Goal: Task Accomplishment & Management: Complete application form

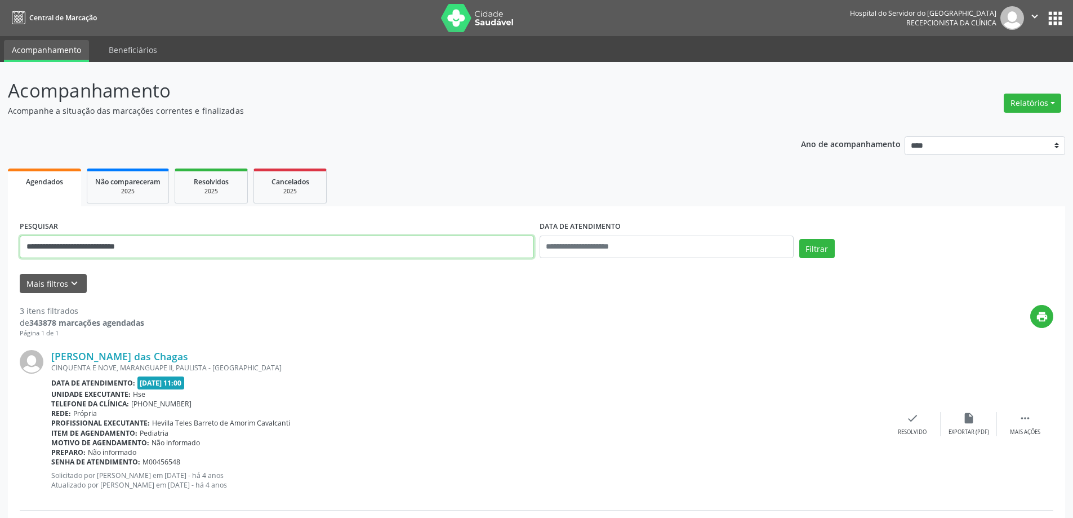
drag, startPoint x: 170, startPoint y: 248, endPoint x: 104, endPoint y: 252, distance: 65.5
click at [104, 252] on input "**********" at bounding box center [277, 247] width 514 height 23
type input "*"
click at [38, 285] on button "Mais filtros keyboard_arrow_down" at bounding box center [53, 284] width 67 height 20
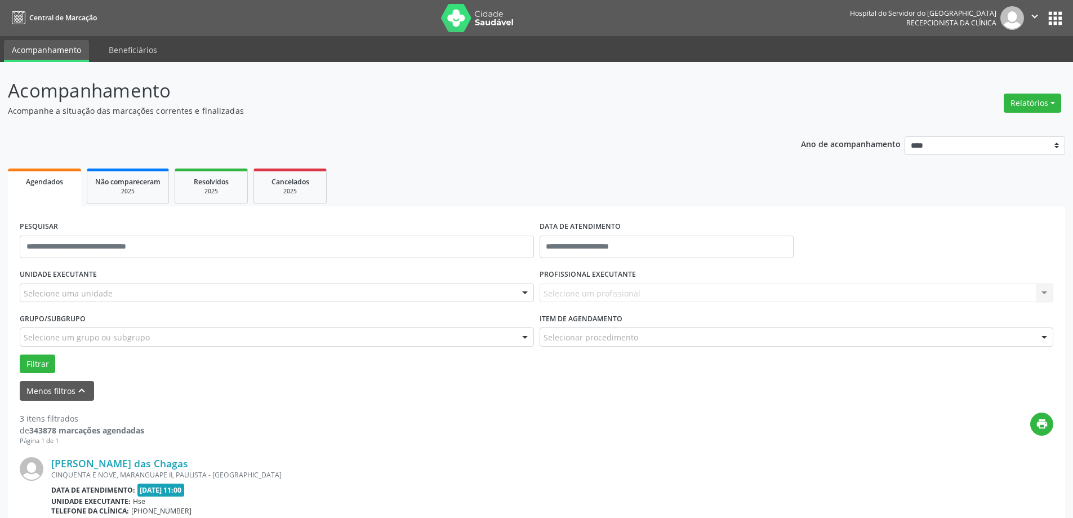
click at [130, 294] on div "Selecione uma unidade" at bounding box center [277, 292] width 514 height 19
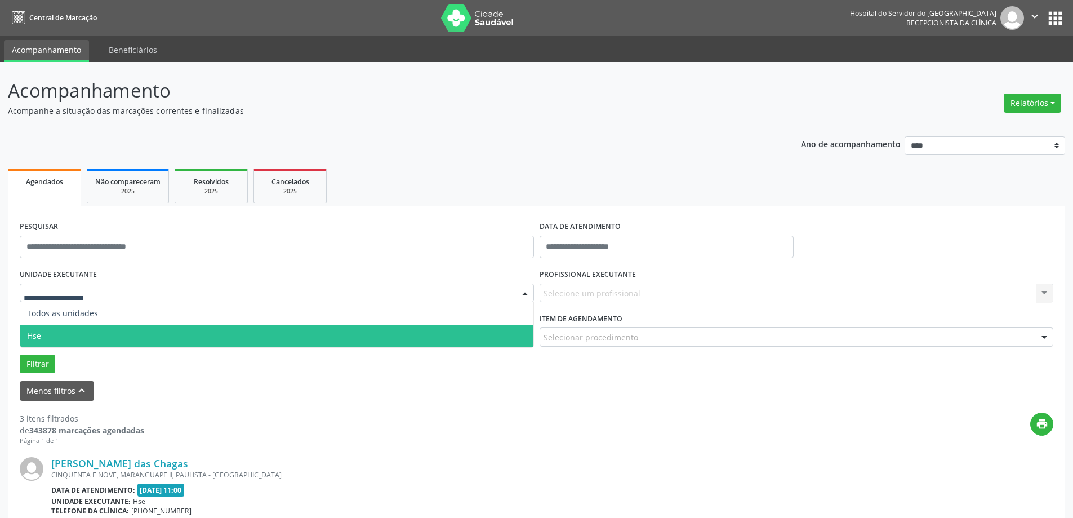
click at [66, 330] on span "Hse" at bounding box center [276, 336] width 513 height 23
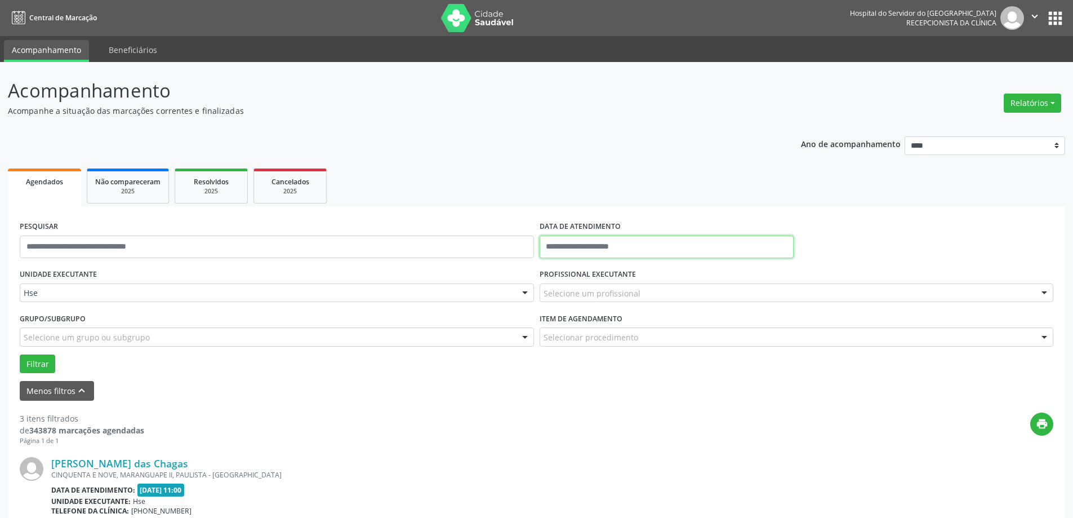
click at [618, 247] on input "text" at bounding box center [667, 247] width 254 height 23
click at [651, 326] on span "9" at bounding box center [651, 328] width 22 height 22
type input "**********"
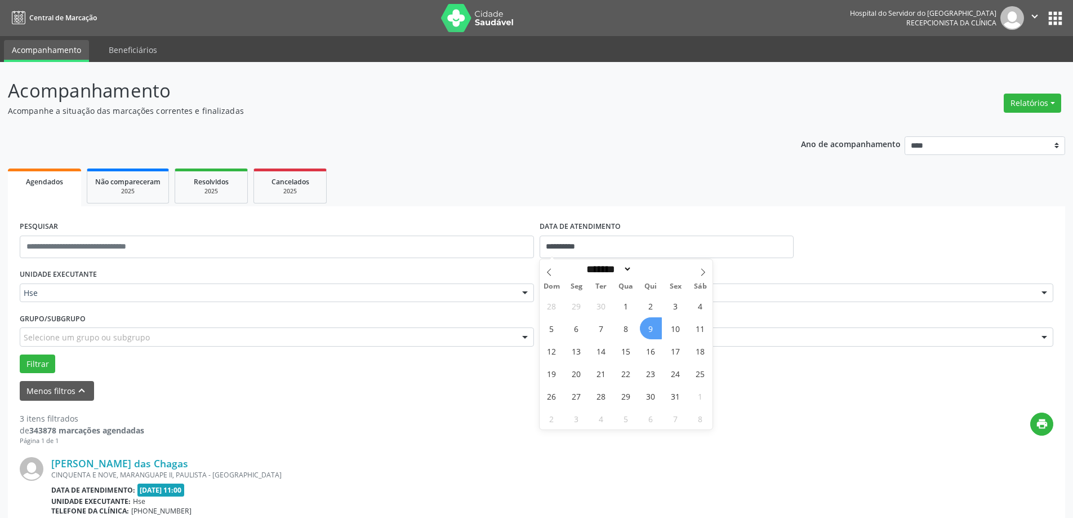
click at [651, 326] on span "9" at bounding box center [651, 328] width 22 height 22
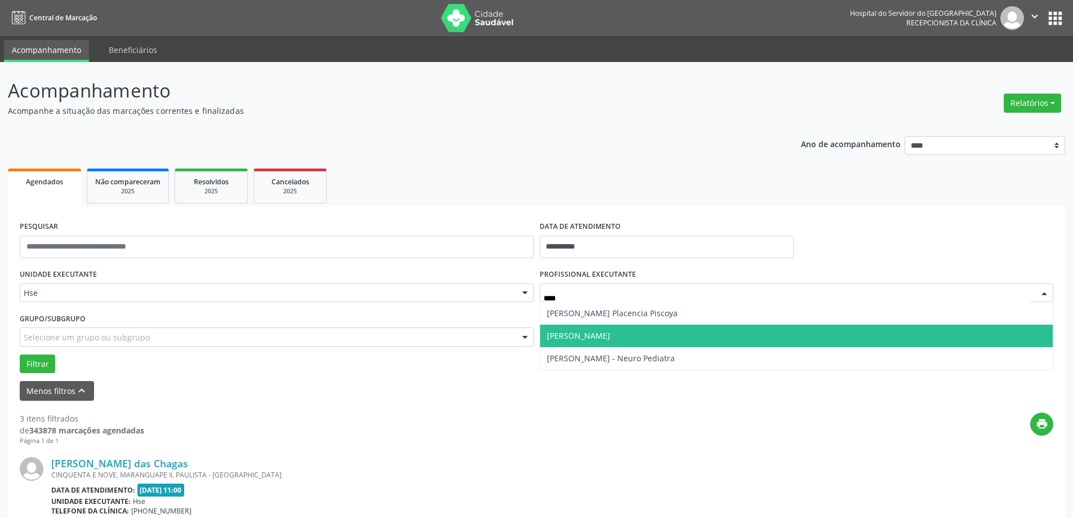
type input "*****"
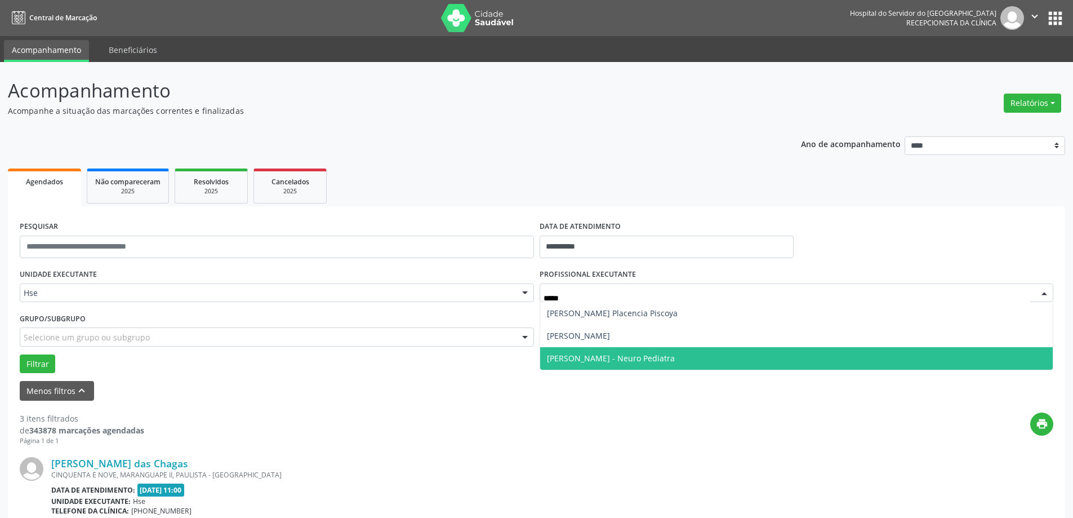
click at [598, 353] on span "[PERSON_NAME] - Neuro Pediatra" at bounding box center [611, 358] width 128 height 11
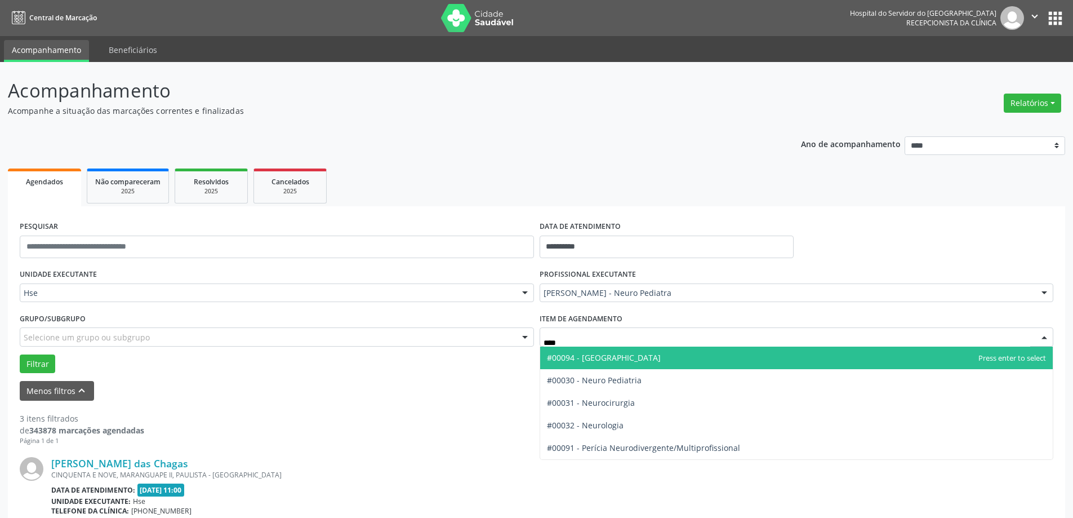
type input "*****"
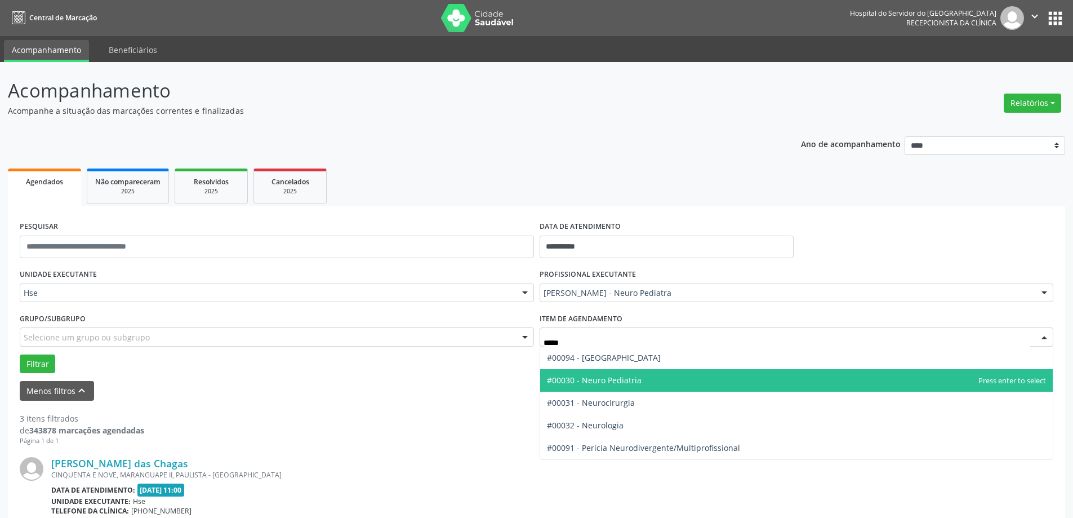
click at [607, 385] on span "#00030 - Neuro Pediatria" at bounding box center [594, 380] width 95 height 11
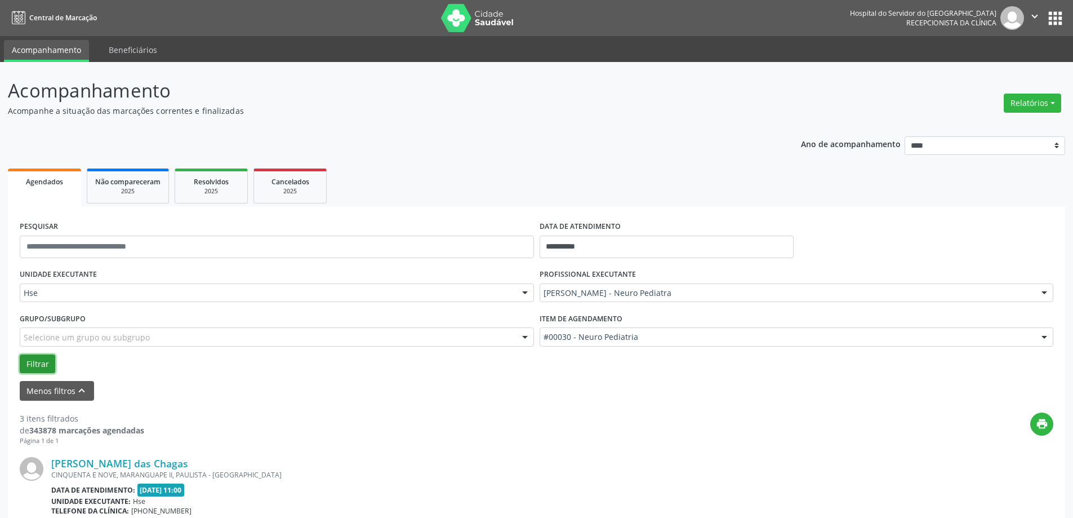
click at [35, 361] on button "Filtrar" at bounding box center [37, 363] width 35 height 19
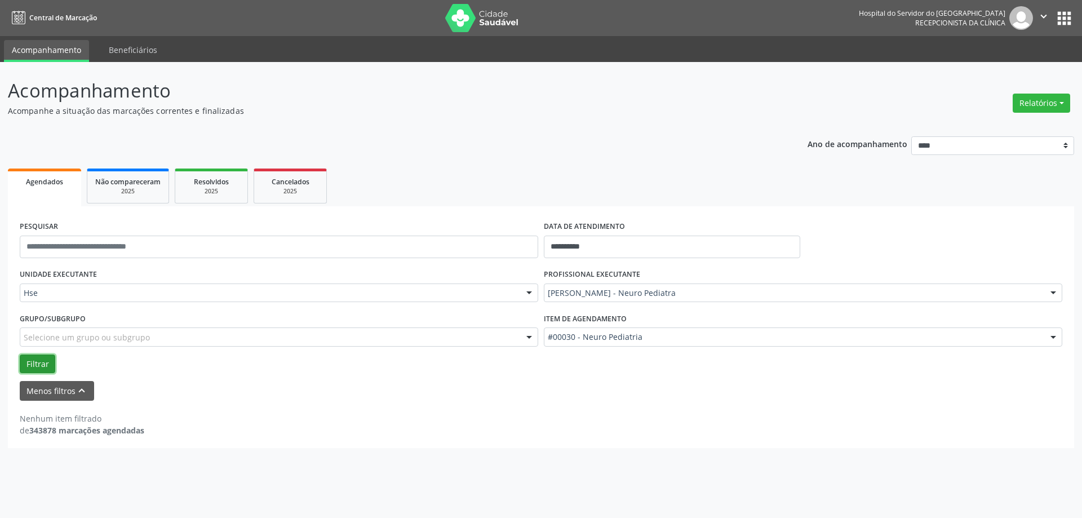
click at [42, 362] on button "Filtrar" at bounding box center [37, 363] width 35 height 19
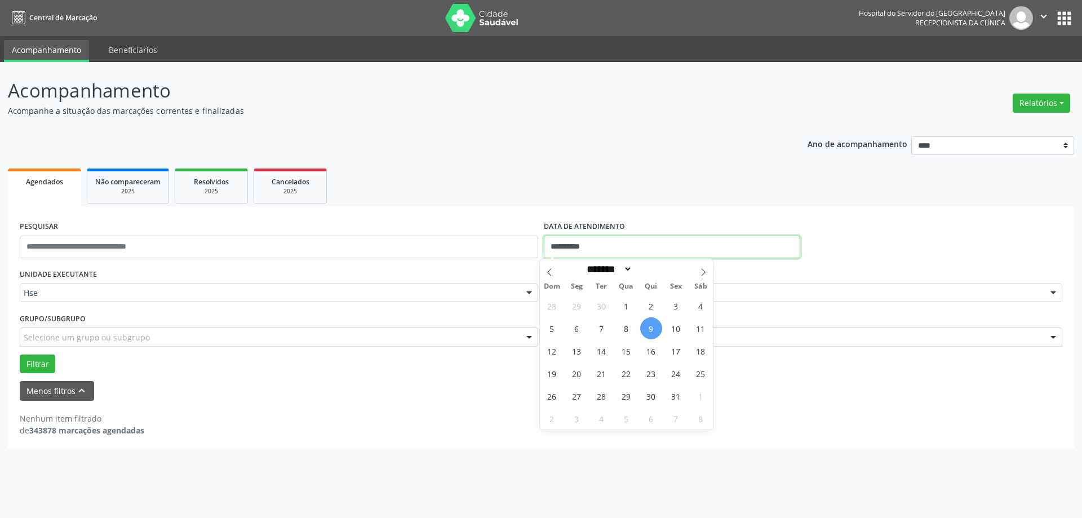
click at [628, 244] on input "**********" at bounding box center [672, 247] width 256 height 23
click at [677, 326] on span "10" at bounding box center [676, 328] width 22 height 22
type input "**********"
click at [677, 326] on span "10" at bounding box center [676, 328] width 22 height 22
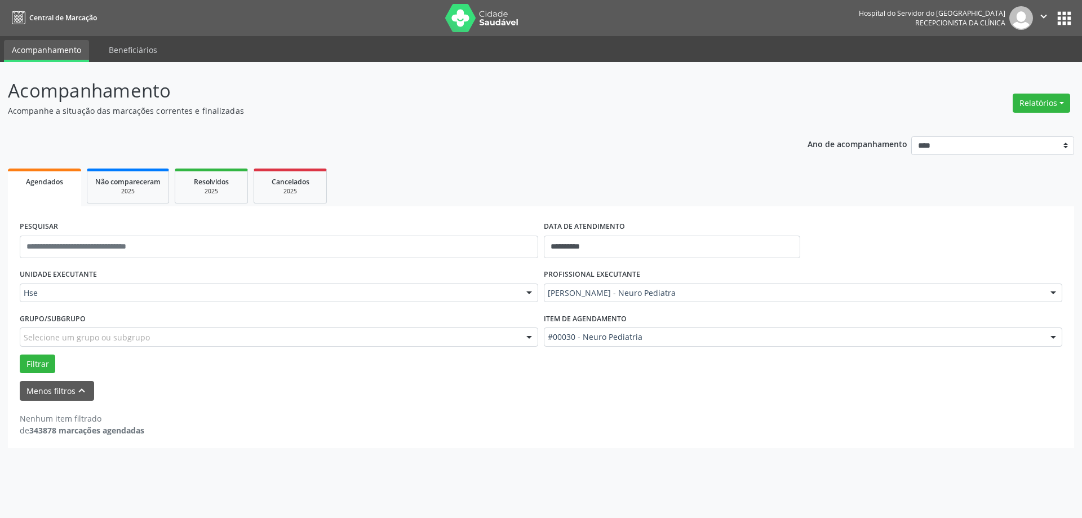
click at [19, 365] on div "Filtrar" at bounding box center [541, 363] width 1048 height 19
click at [42, 367] on button "Filtrar" at bounding box center [37, 363] width 35 height 19
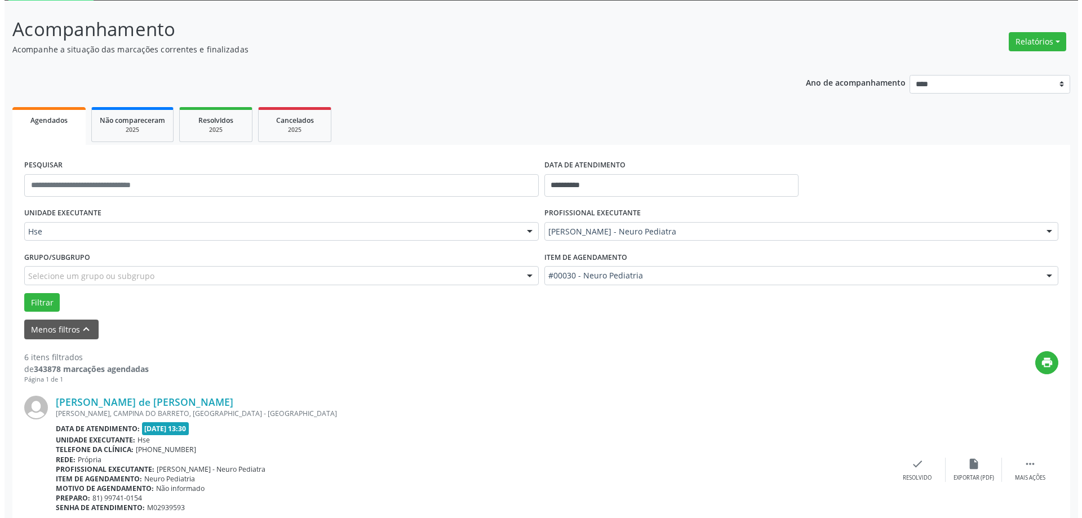
scroll to position [169, 0]
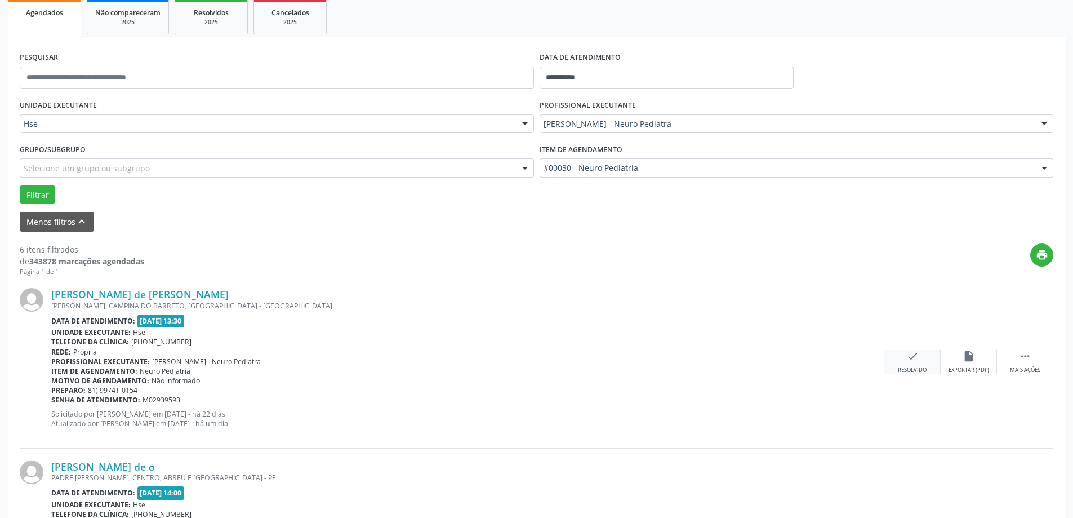
click at [924, 366] on div "check Resolvido" at bounding box center [913, 362] width 56 height 24
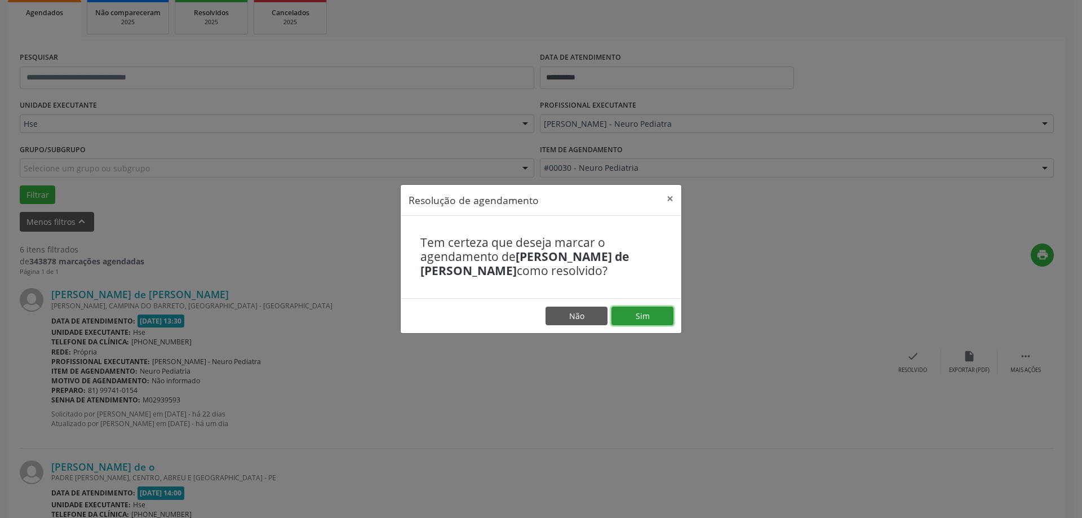
click at [627, 323] on button "Sim" at bounding box center [642, 316] width 62 height 19
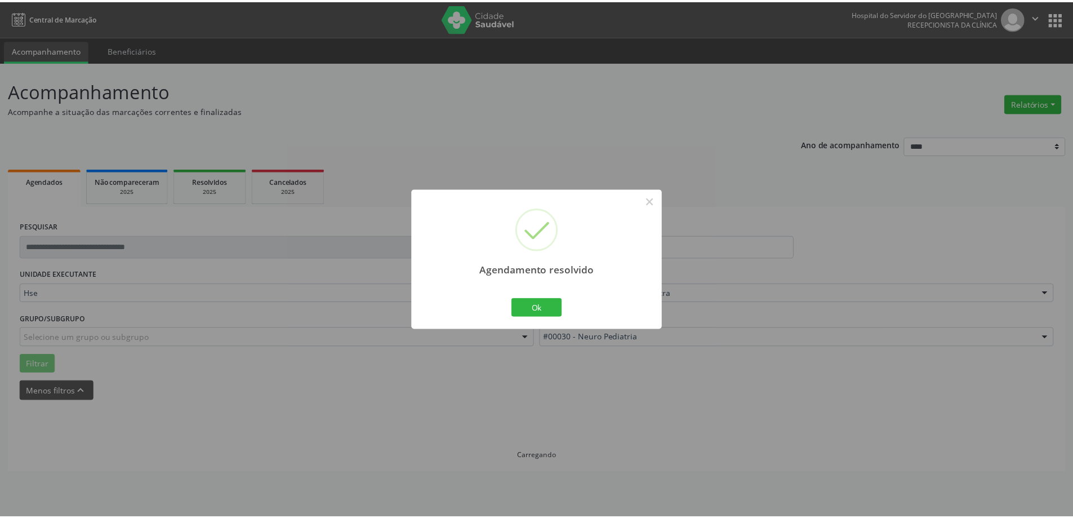
scroll to position [0, 0]
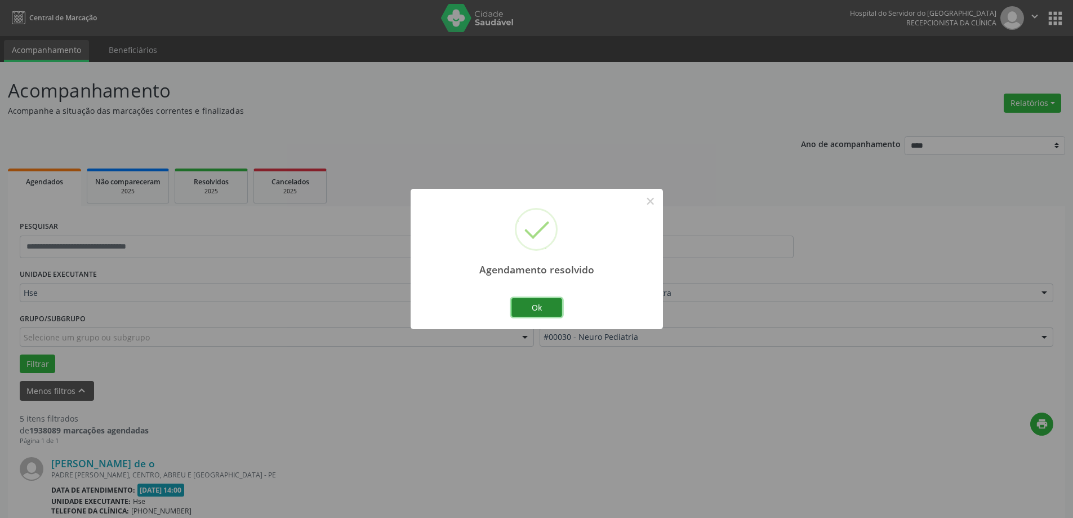
click at [541, 303] on button "Ok" at bounding box center [537, 307] width 51 height 19
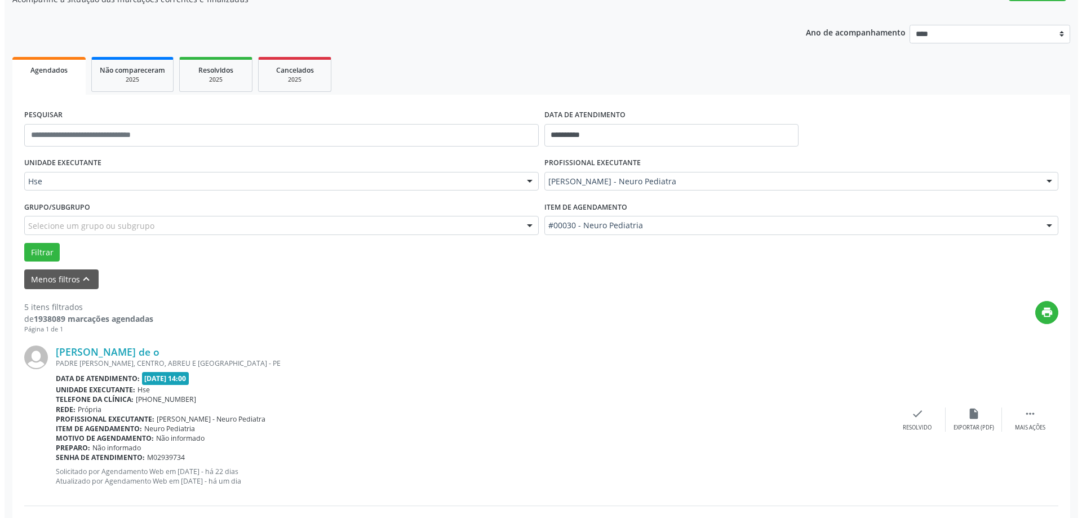
scroll to position [113, 0]
click at [903, 406] on div "[PERSON_NAME] de o [GEOGRAPHIC_DATA][PERSON_NAME], [GEOGRAPHIC_DATA], [GEOGRAPH…" at bounding box center [537, 418] width 1034 height 172
click at [907, 411] on icon "check" at bounding box center [913, 412] width 12 height 12
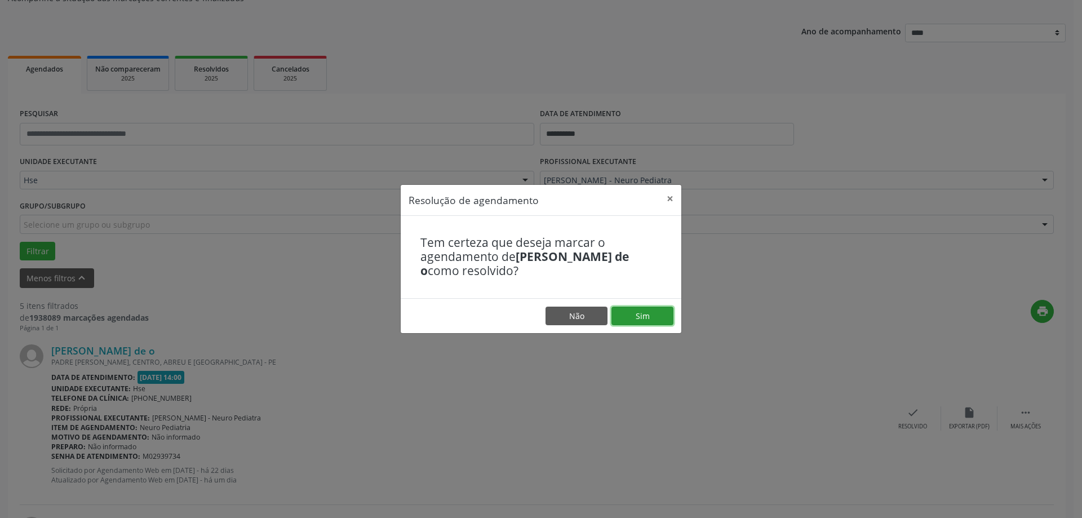
click at [631, 315] on button "Sim" at bounding box center [642, 316] width 62 height 19
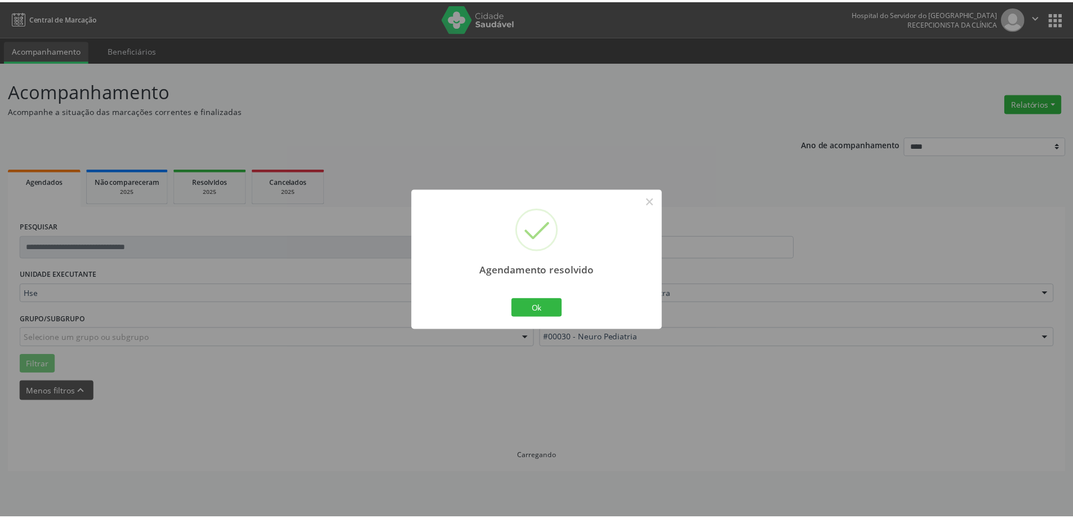
scroll to position [0, 0]
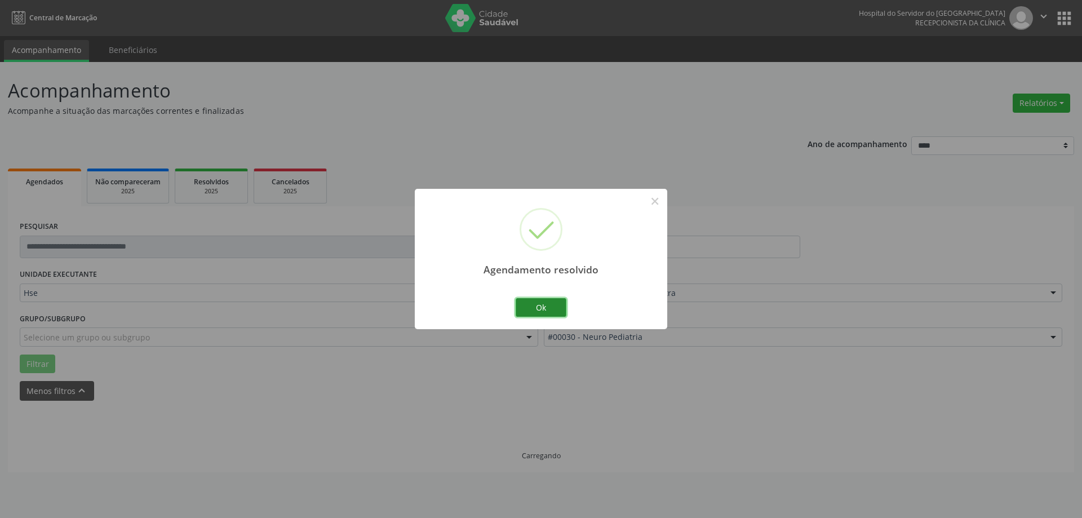
click at [555, 302] on button "Ok" at bounding box center [541, 307] width 51 height 19
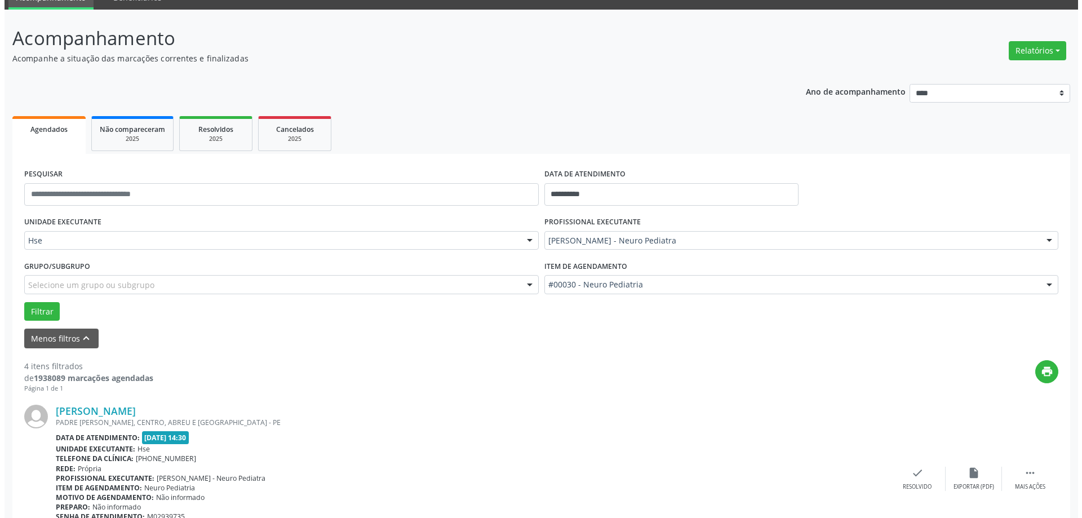
scroll to position [113, 0]
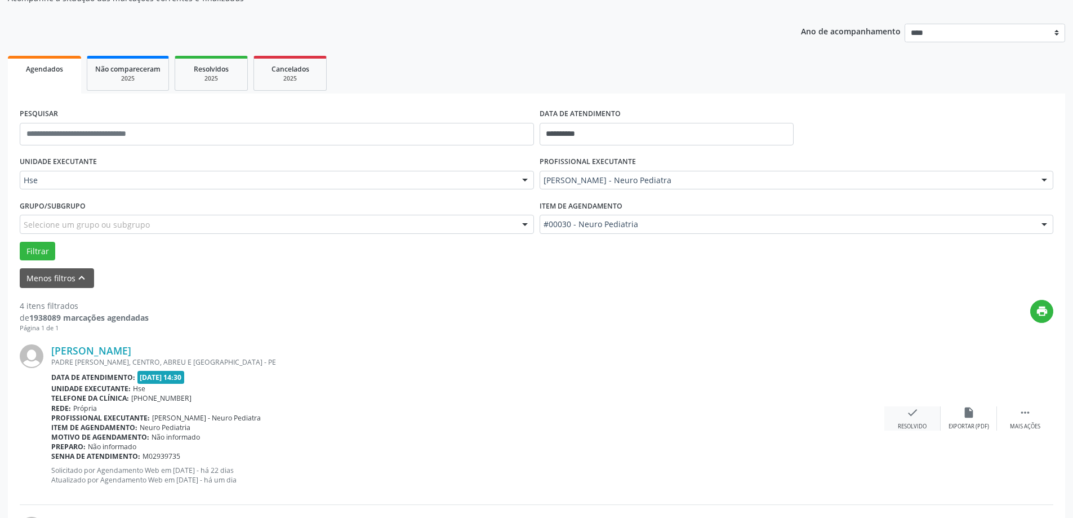
click at [911, 415] on icon "check" at bounding box center [913, 412] width 12 height 12
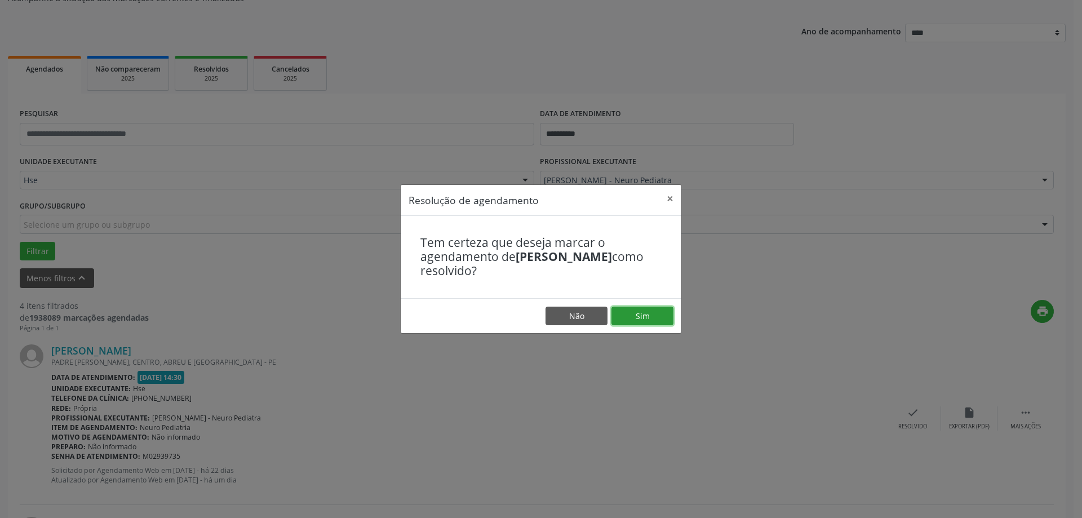
click at [646, 319] on button "Sim" at bounding box center [642, 316] width 62 height 19
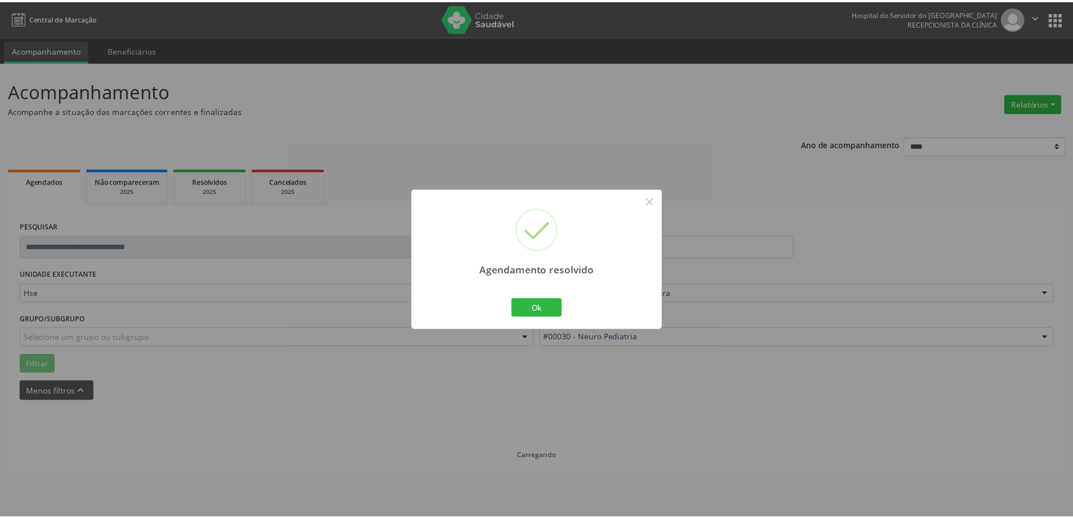
scroll to position [0, 0]
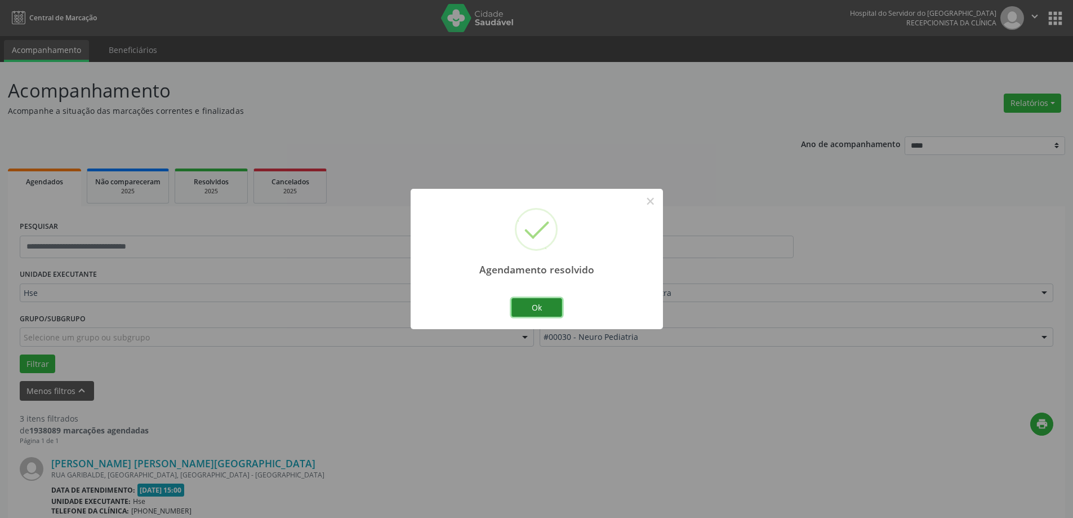
click at [536, 313] on button "Ok" at bounding box center [537, 307] width 51 height 19
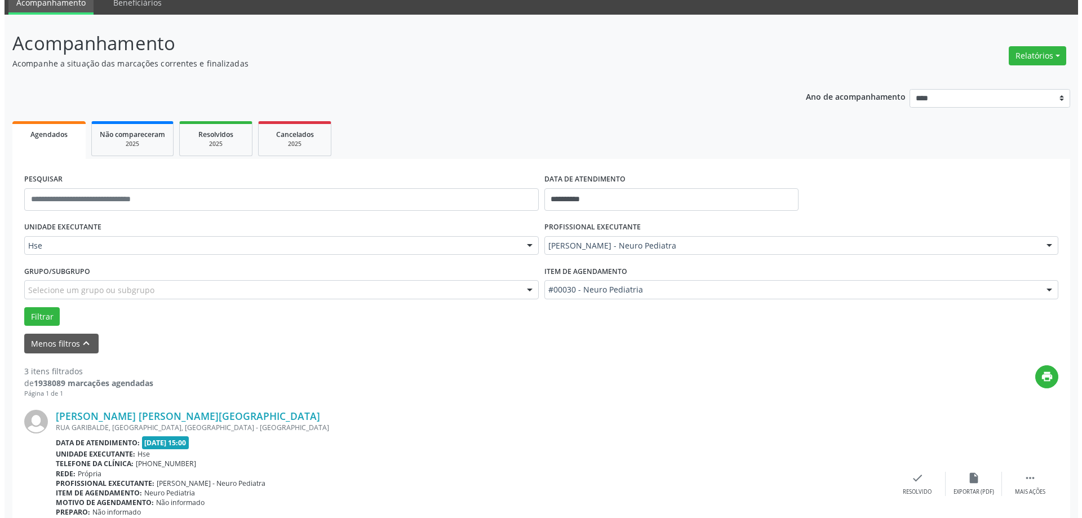
scroll to position [113, 0]
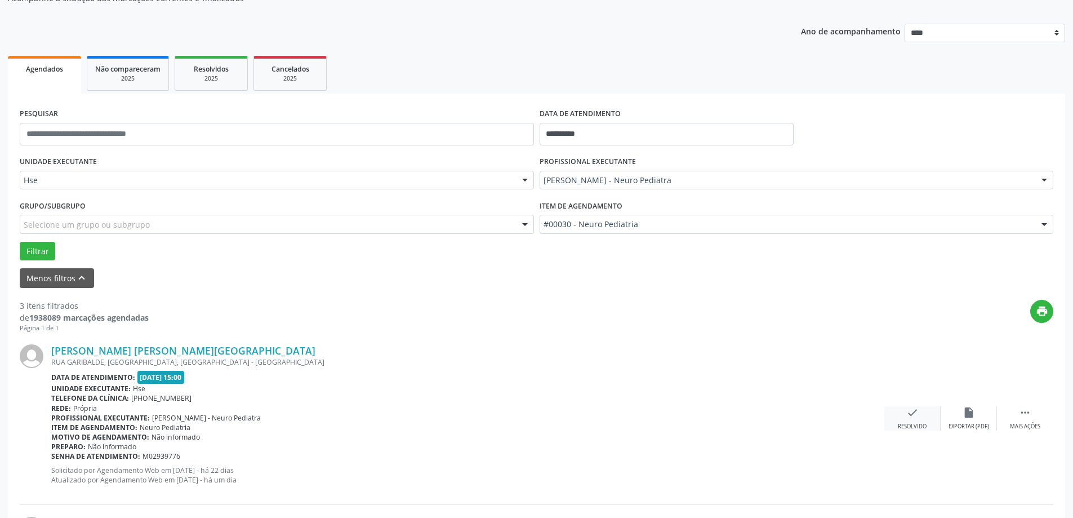
click at [899, 414] on div "check Resolvido" at bounding box center [913, 418] width 56 height 24
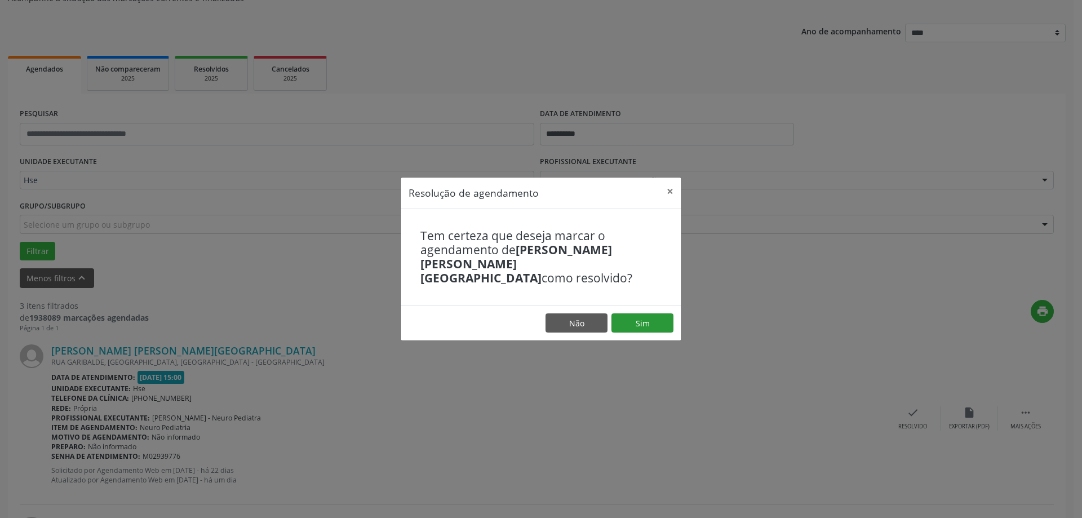
drag, startPoint x: 633, startPoint y: 307, endPoint x: 636, endPoint y: 316, distance: 9.3
click at [633, 310] on footer "Não Sim" at bounding box center [541, 322] width 281 height 35
click at [637, 317] on button "Sim" at bounding box center [642, 322] width 62 height 19
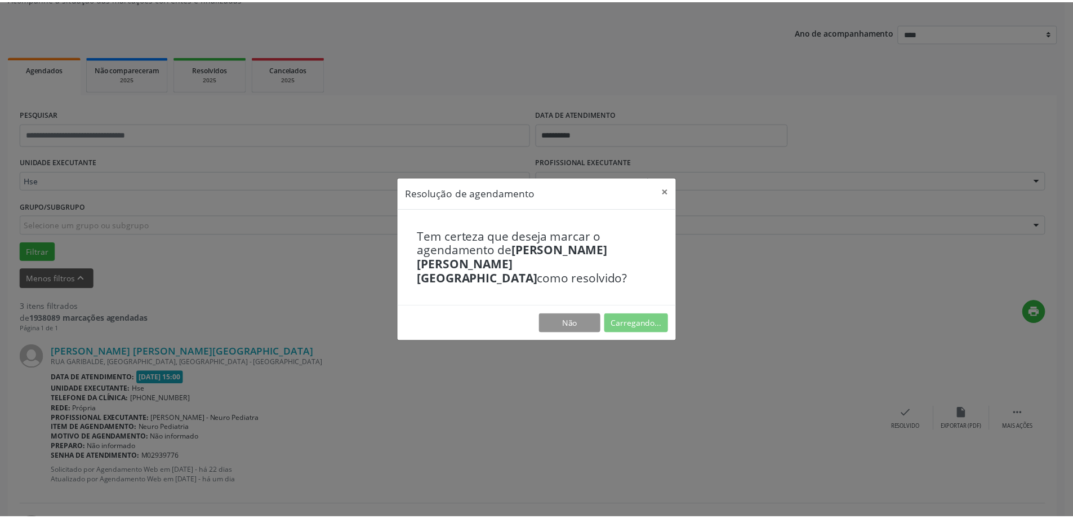
scroll to position [0, 0]
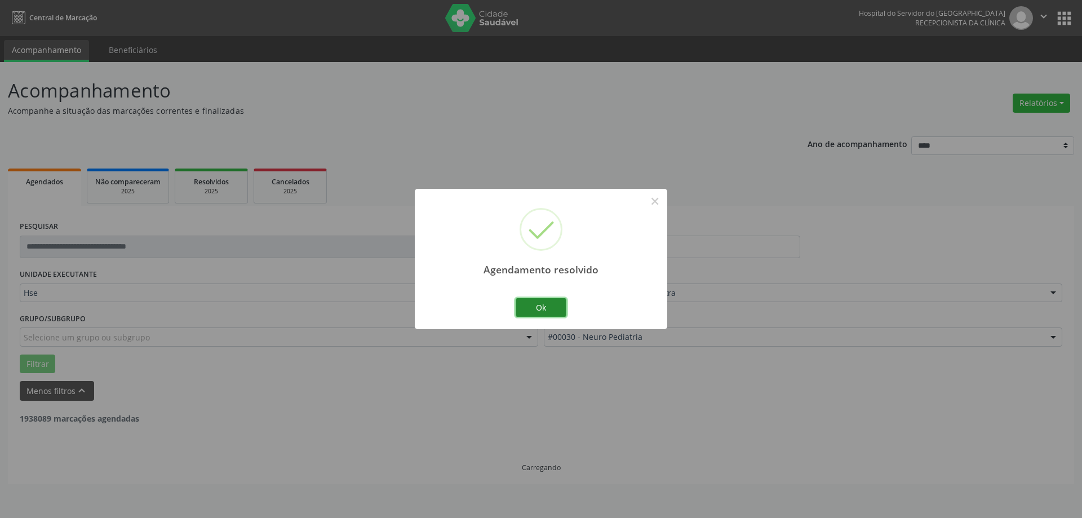
click at [520, 302] on button "Ok" at bounding box center [541, 307] width 51 height 19
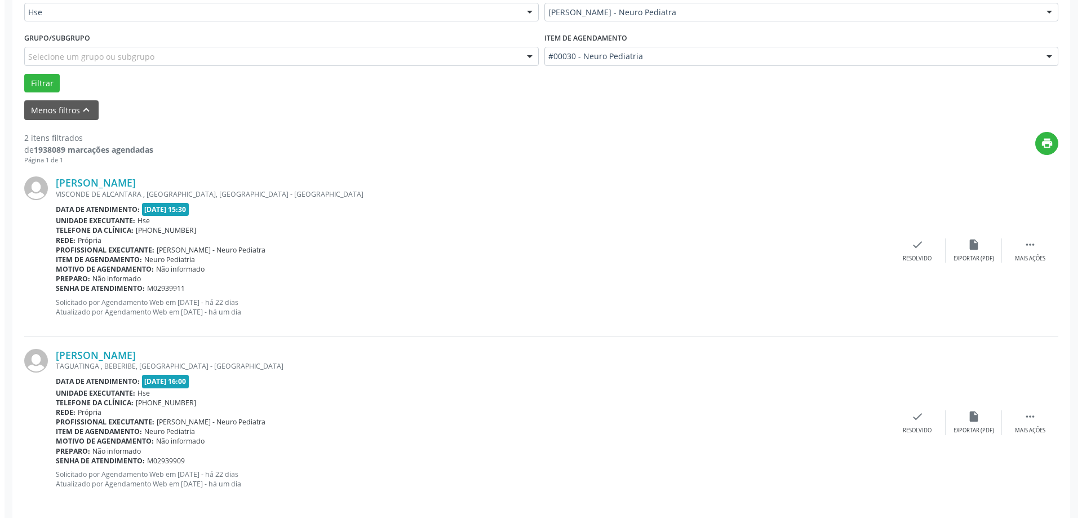
scroll to position [282, 0]
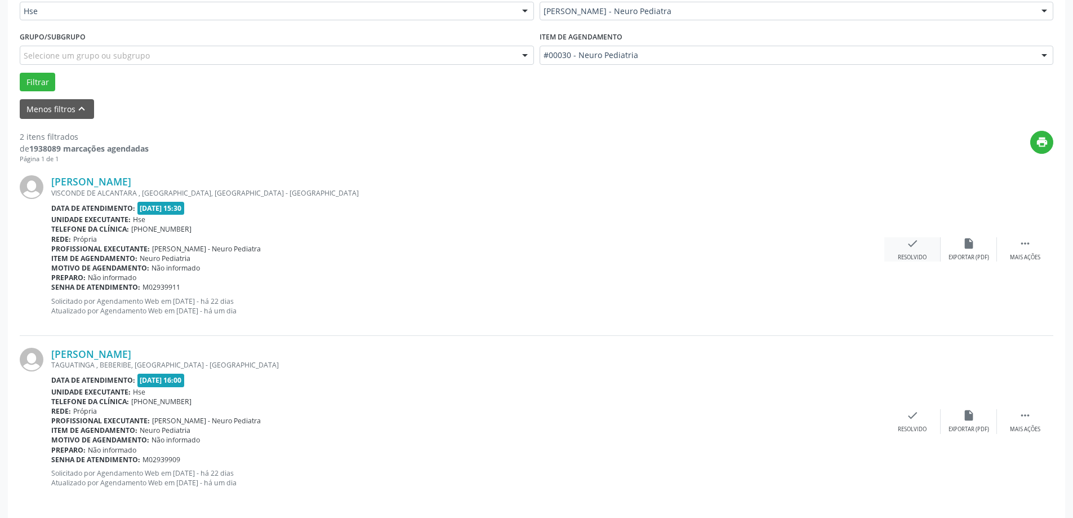
click at [900, 252] on div "check Resolvido" at bounding box center [913, 249] width 56 height 24
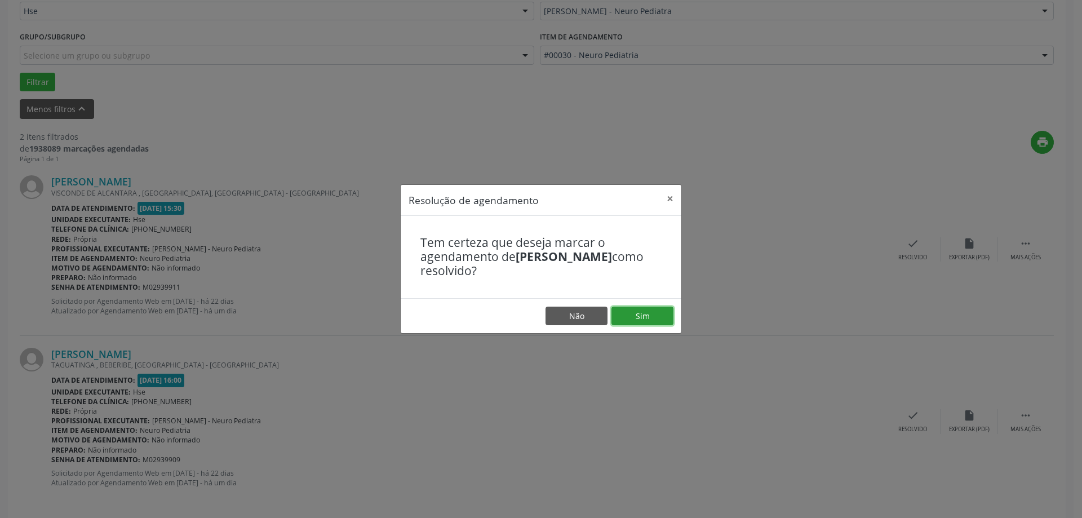
click at [645, 317] on button "Sim" at bounding box center [642, 316] width 62 height 19
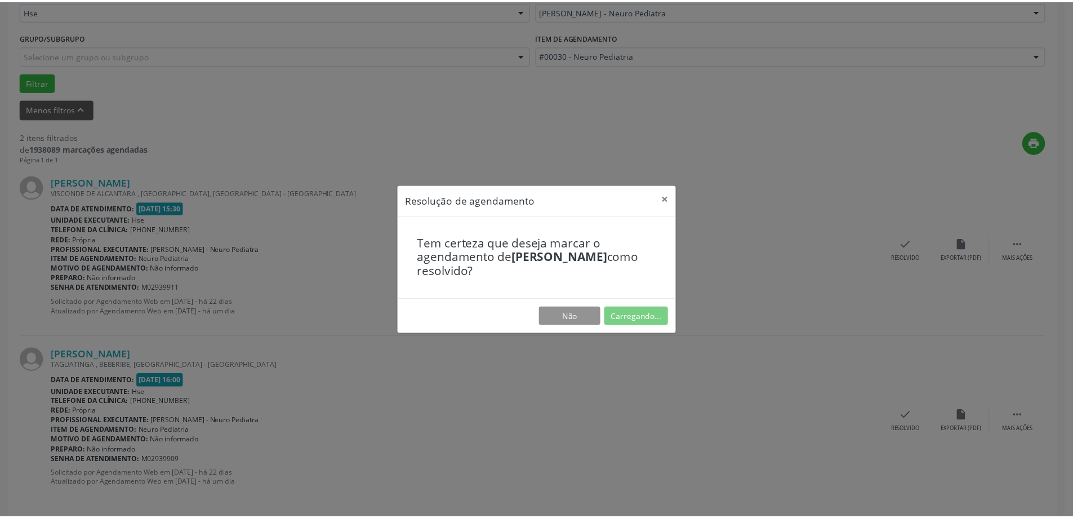
scroll to position [0, 0]
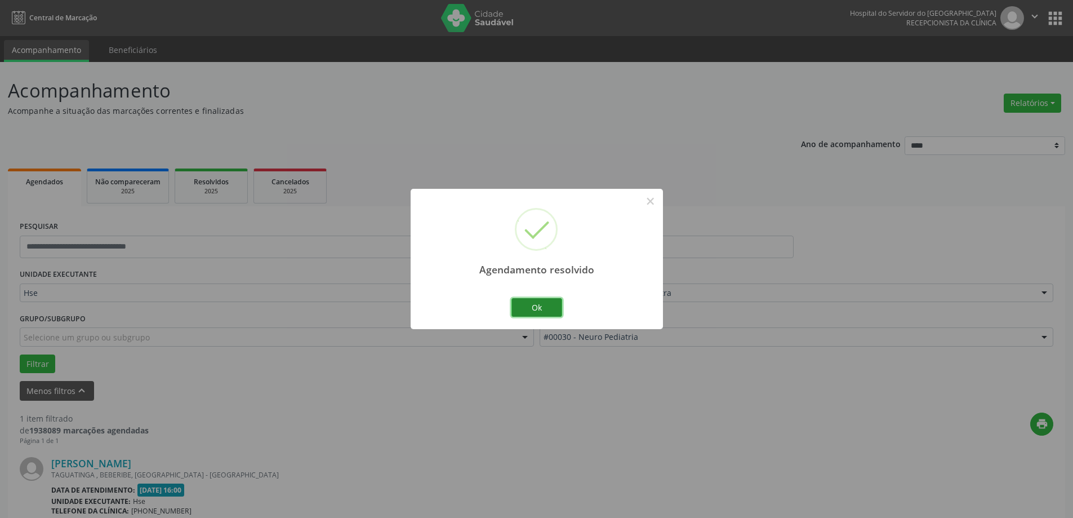
click at [547, 309] on button "Ok" at bounding box center [537, 307] width 51 height 19
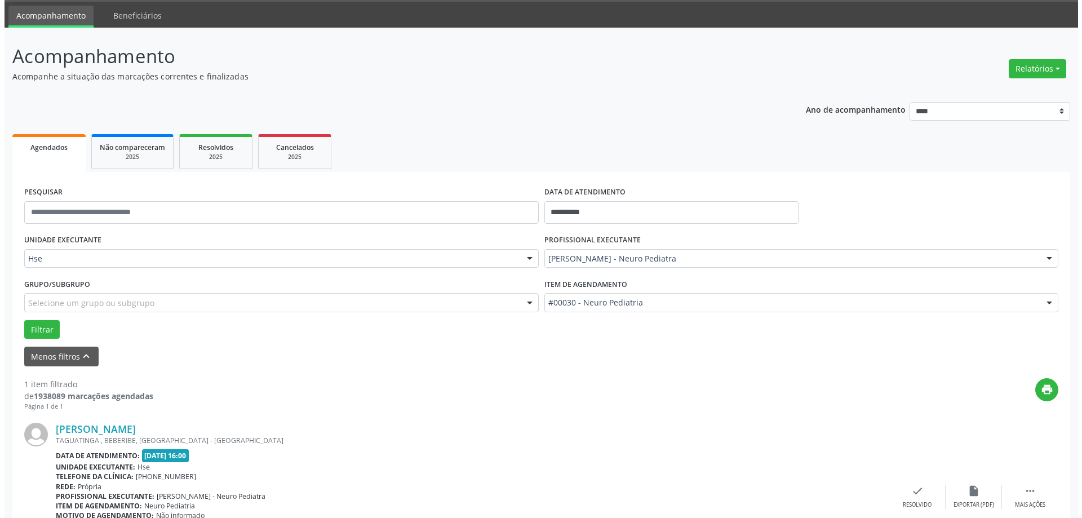
scroll to position [119, 0]
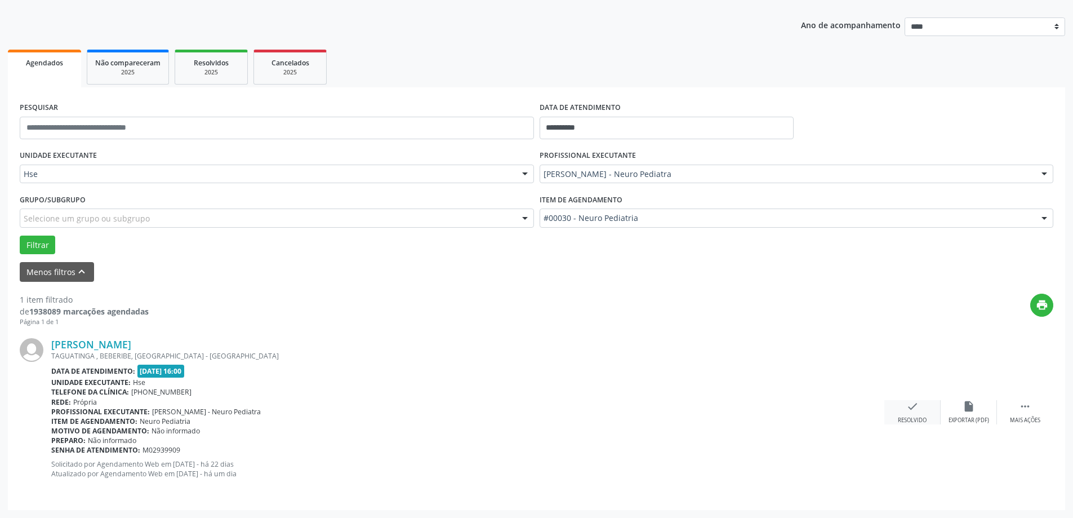
click at [911, 409] on icon "check" at bounding box center [913, 406] width 12 height 12
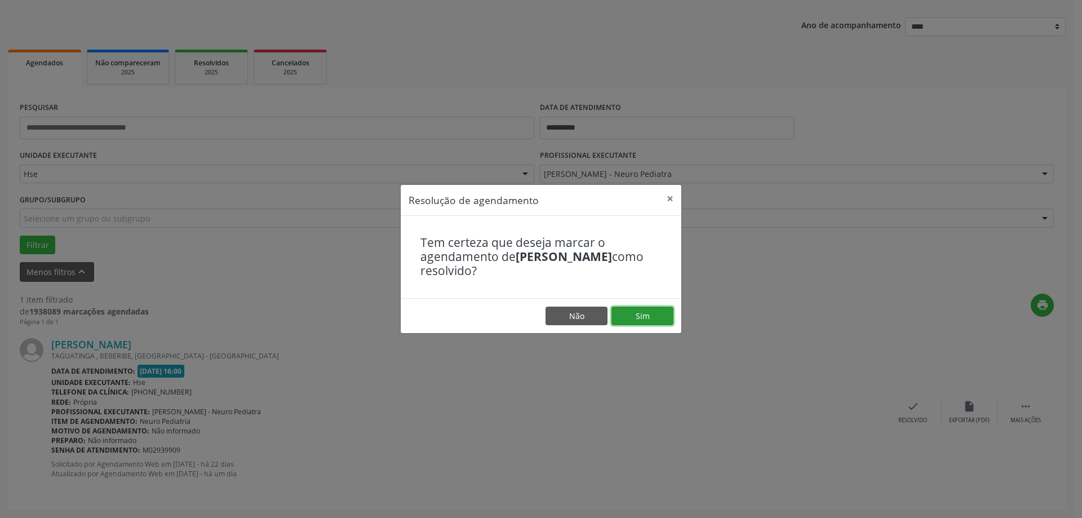
click at [640, 324] on button "Sim" at bounding box center [642, 316] width 62 height 19
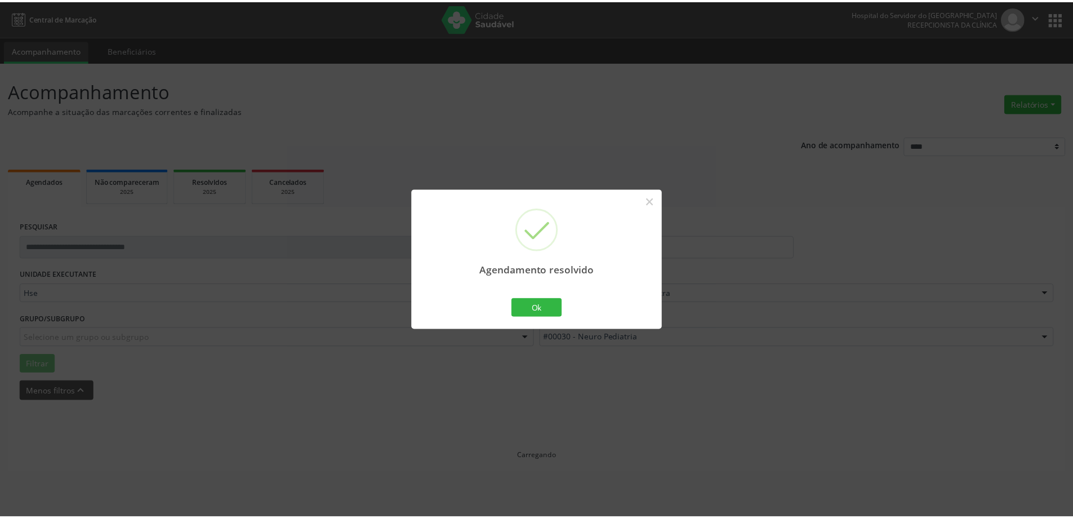
scroll to position [0, 0]
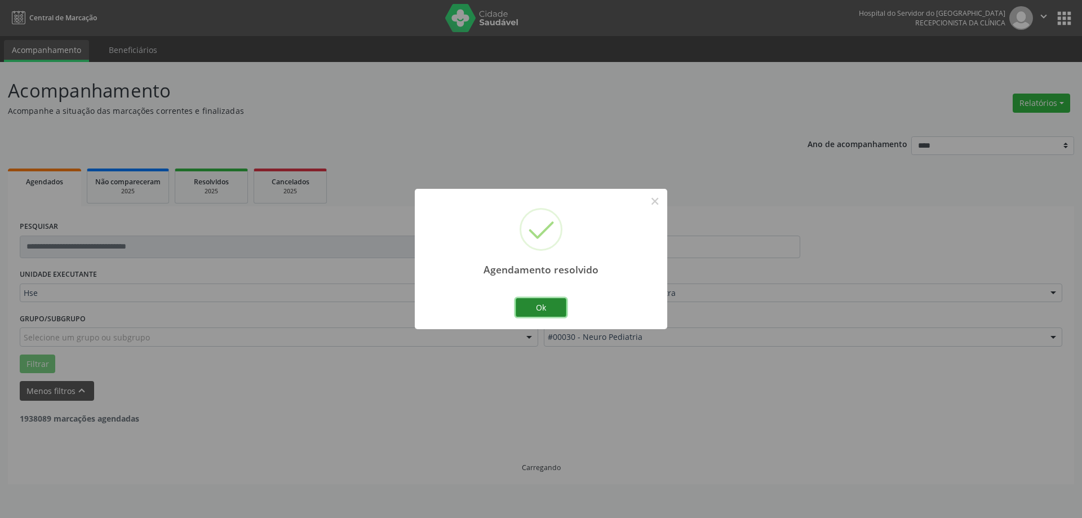
click at [523, 308] on button "Ok" at bounding box center [541, 307] width 51 height 19
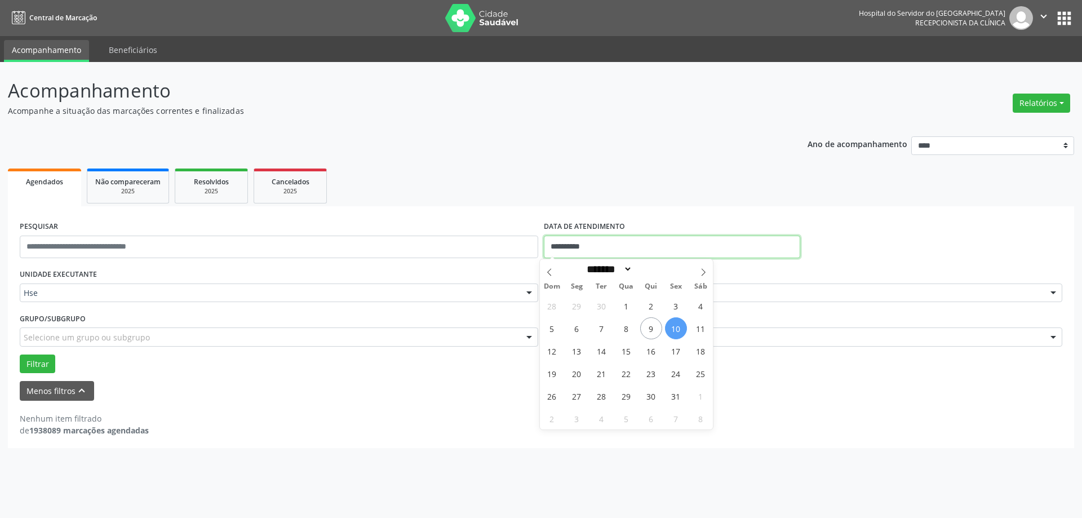
click at [620, 247] on input "**********" at bounding box center [672, 247] width 256 height 23
click at [652, 331] on span "9" at bounding box center [651, 328] width 22 height 22
type input "**********"
click at [652, 331] on span "9" at bounding box center [651, 328] width 22 height 22
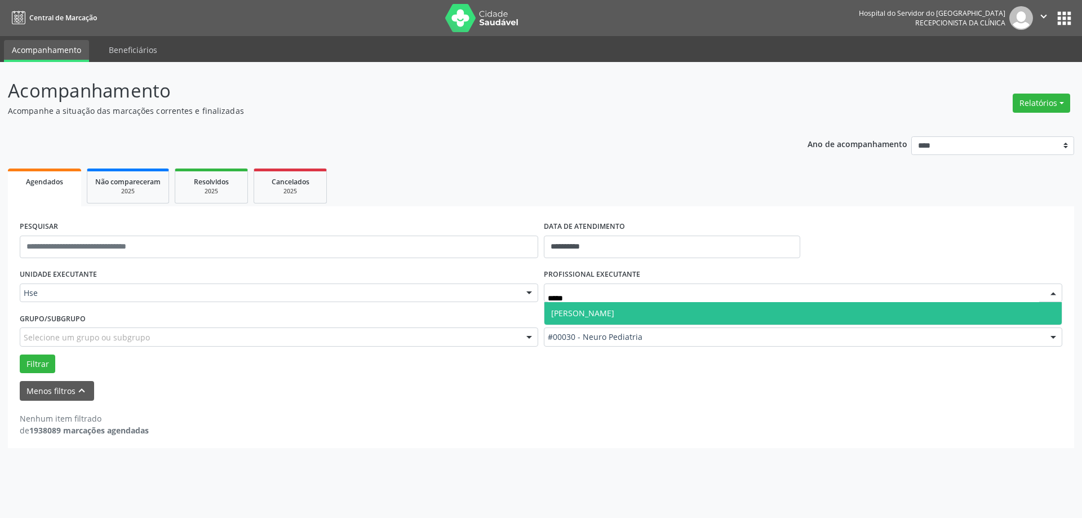
type input "******"
click at [676, 320] on span "[PERSON_NAME]" at bounding box center [802, 313] width 517 height 23
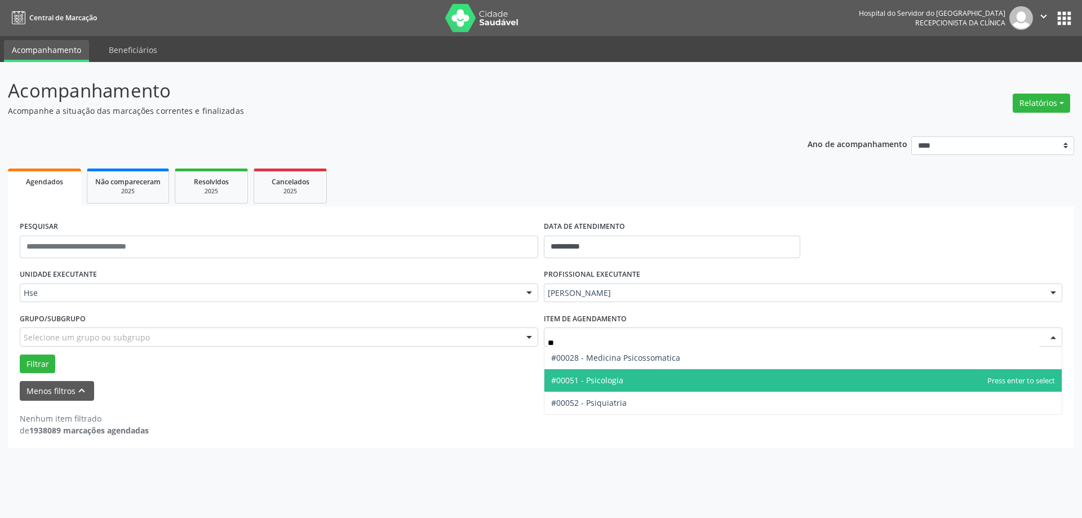
type input "***"
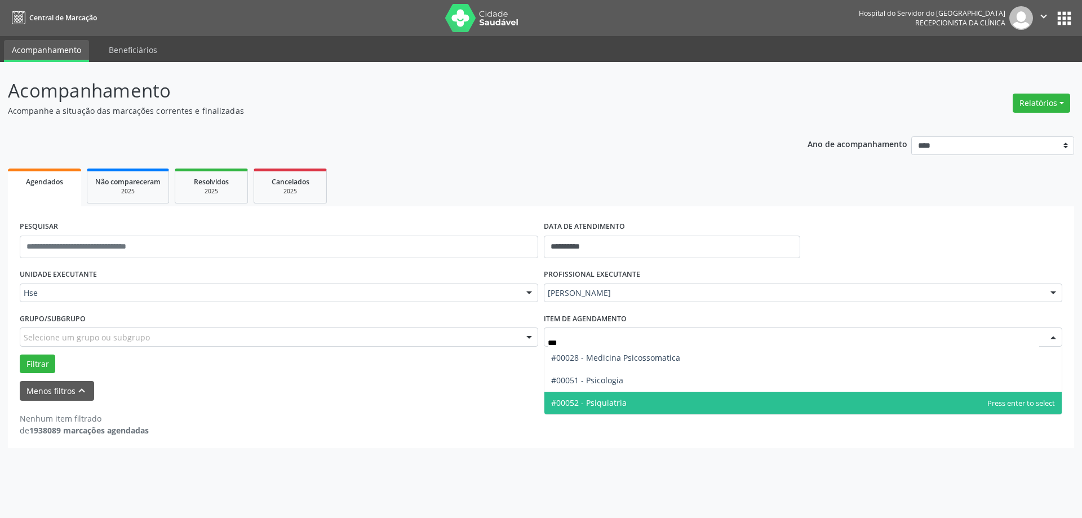
click at [613, 396] on span "#00052 - Psiquiatria" at bounding box center [802, 403] width 517 height 23
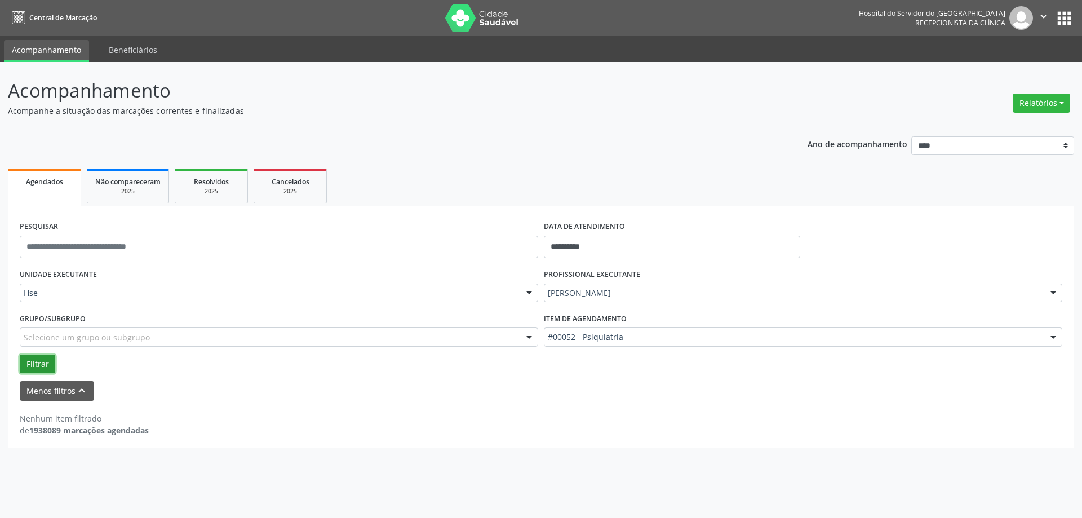
click at [42, 360] on button "Filtrar" at bounding box center [37, 363] width 35 height 19
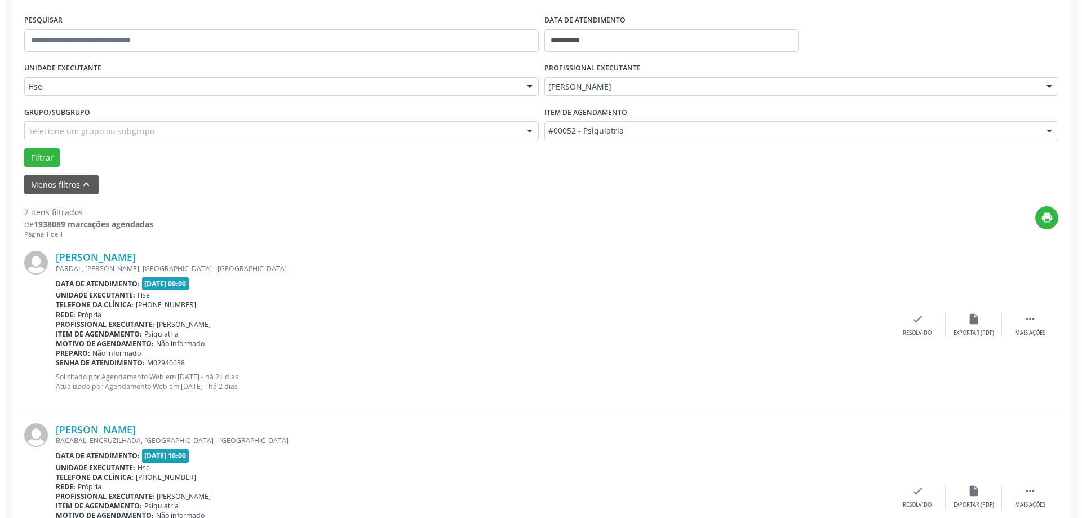
scroll to position [282, 0]
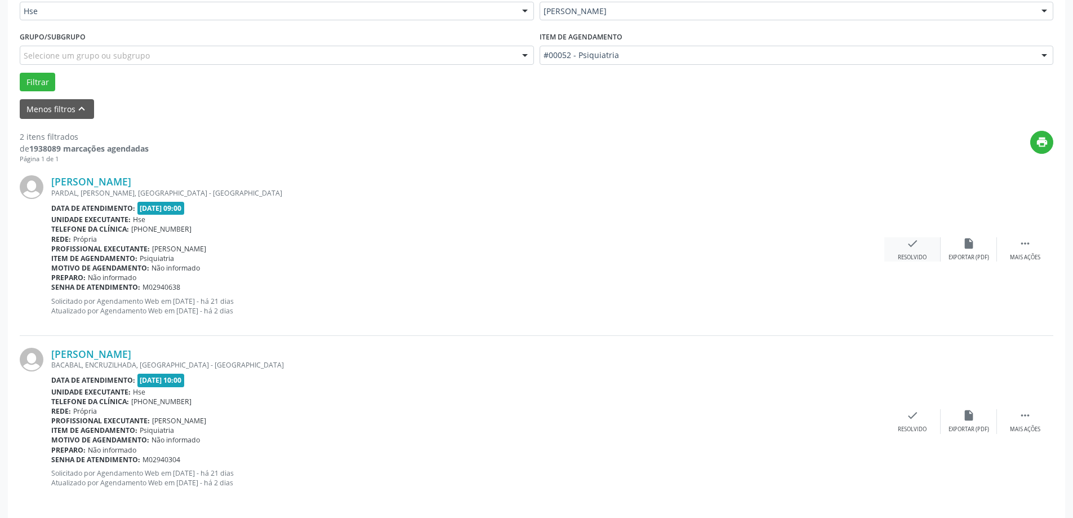
click at [920, 248] on div "check Resolvido" at bounding box center [913, 249] width 56 height 24
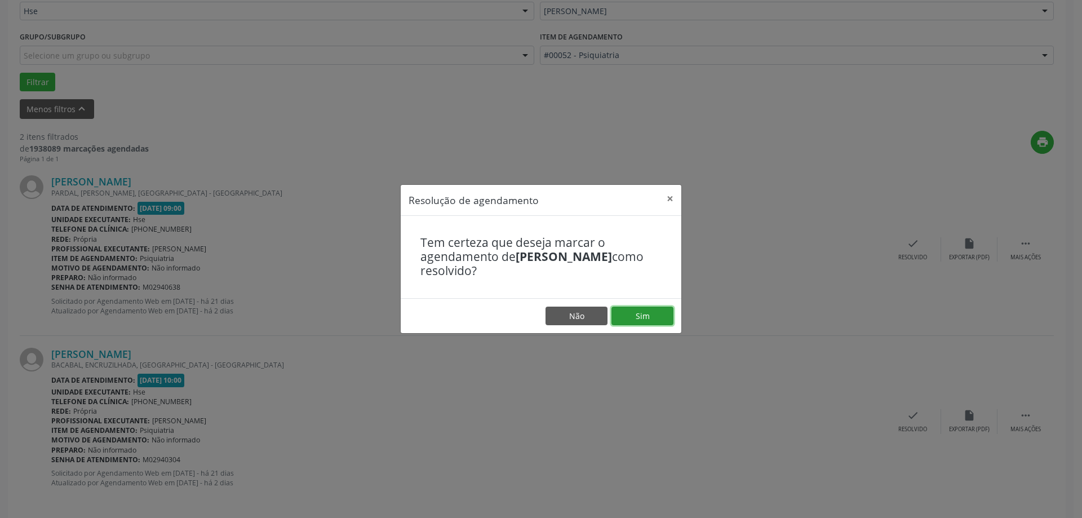
click at [647, 320] on button "Sim" at bounding box center [642, 316] width 62 height 19
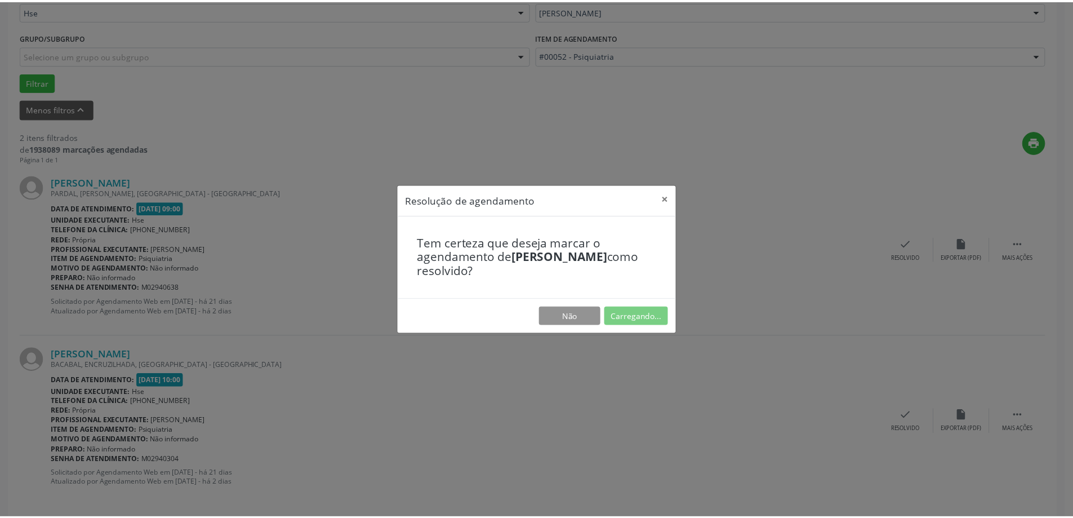
scroll to position [0, 0]
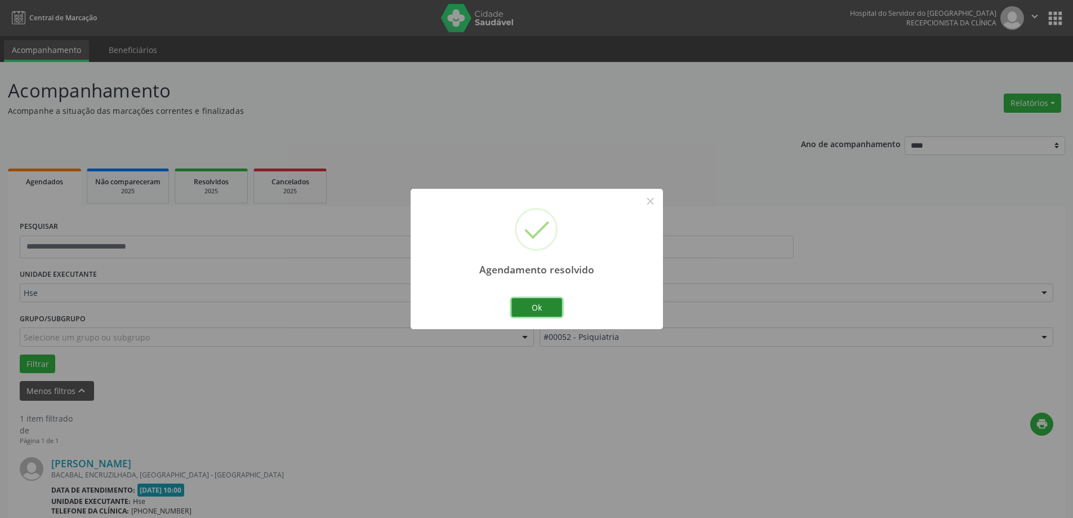
click at [543, 306] on button "Ok" at bounding box center [537, 307] width 51 height 19
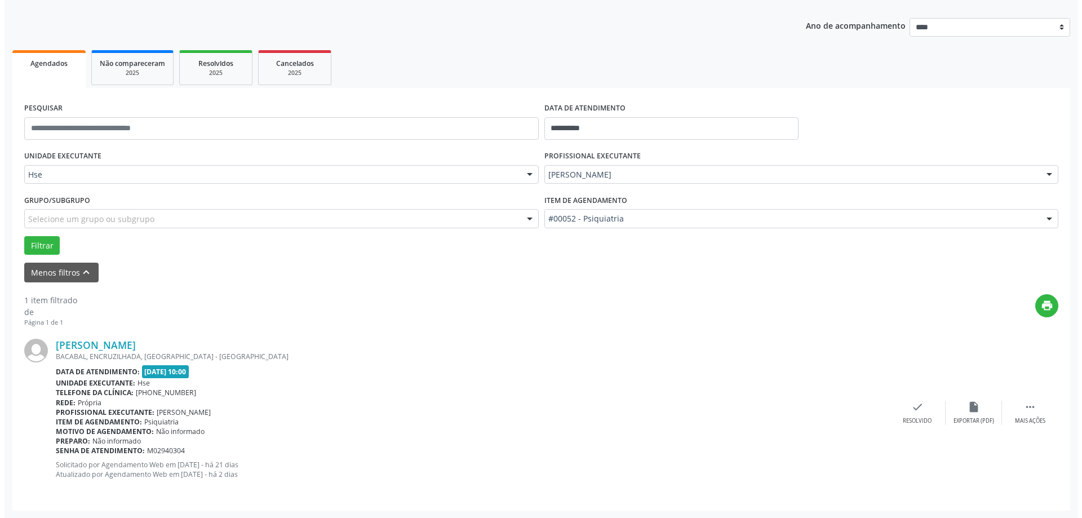
scroll to position [119, 0]
click at [924, 405] on div "check Resolvido" at bounding box center [913, 412] width 56 height 24
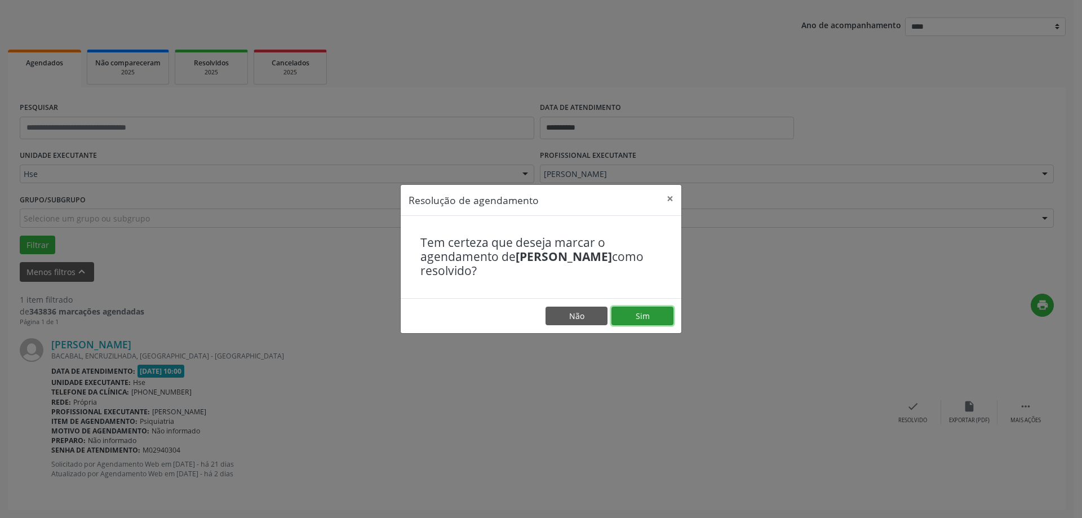
click at [620, 314] on button "Sim" at bounding box center [642, 316] width 62 height 19
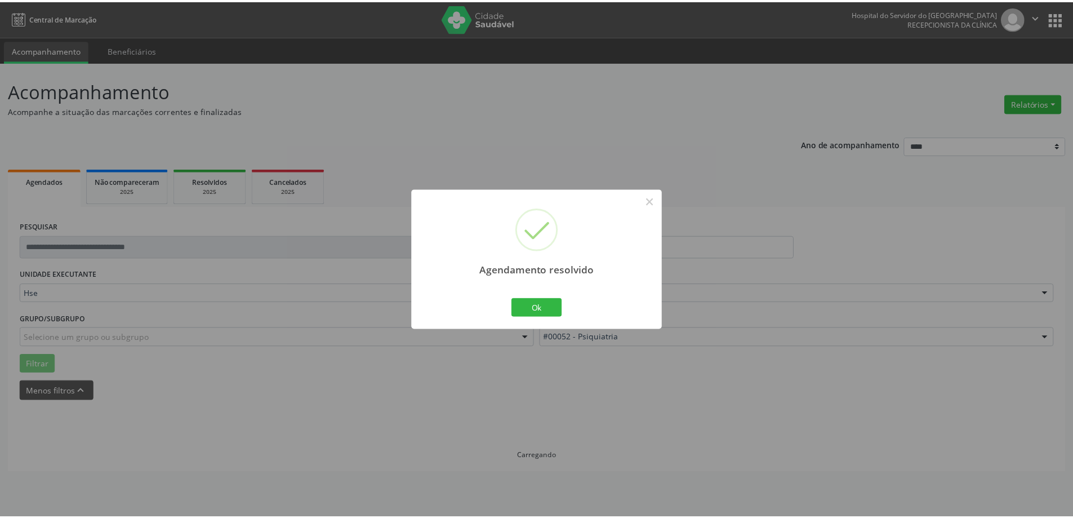
scroll to position [0, 0]
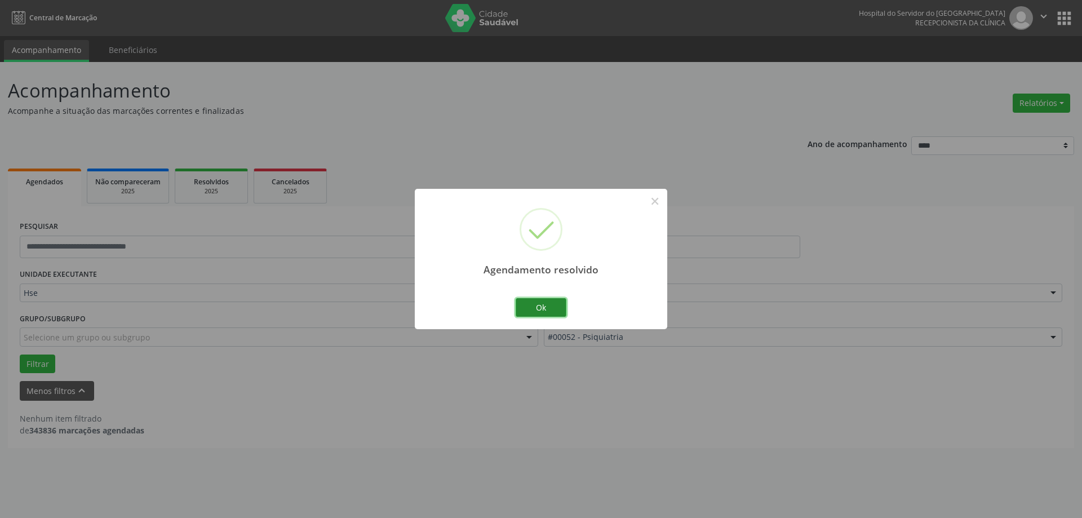
click at [550, 301] on button "Ok" at bounding box center [541, 307] width 51 height 19
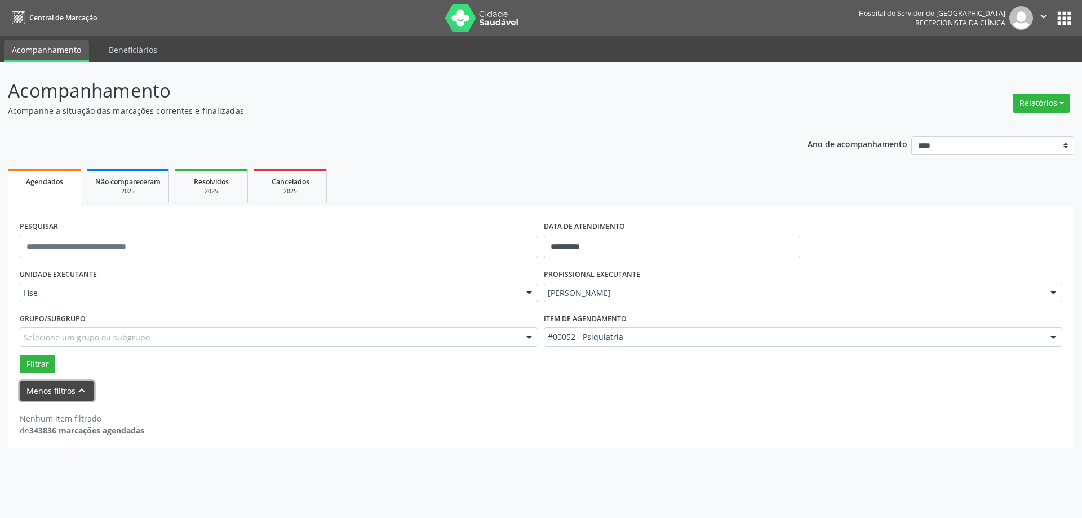
click at [60, 393] on button "Menos filtros keyboard_arrow_up" at bounding box center [57, 391] width 74 height 20
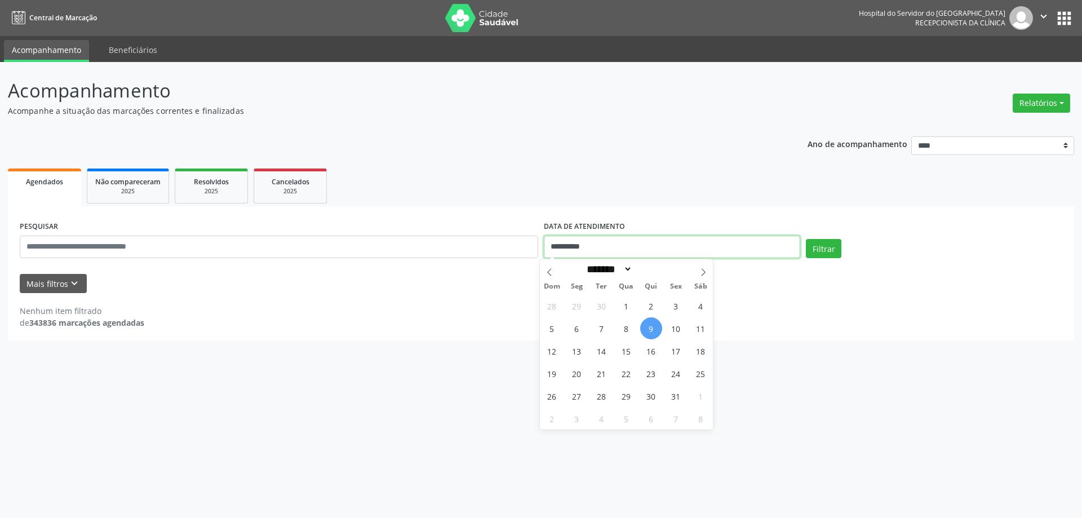
click at [620, 248] on input "**********" at bounding box center [672, 247] width 256 height 23
click at [650, 329] on span "9" at bounding box center [651, 328] width 22 height 22
type input "**********"
click at [543, 206] on div "PESQUISAR DATA DE ATENDIMENTO Filtrar UNIDADE EXECUTANTE Hse Todos as unidades …" at bounding box center [541, 273] width 1066 height 134
click at [308, 248] on input "text" at bounding box center [279, 247] width 518 height 23
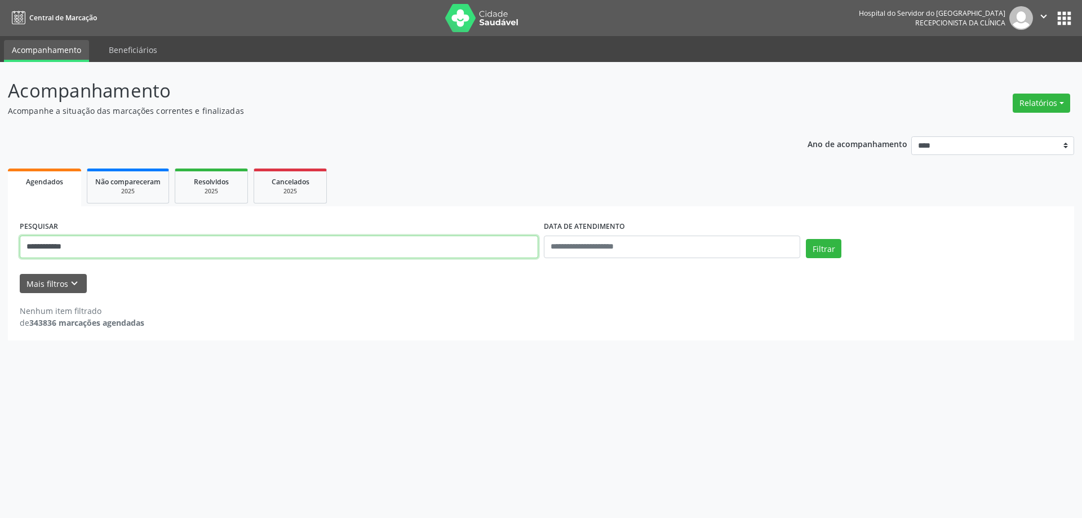
click at [806, 239] on button "Filtrar" at bounding box center [823, 248] width 35 height 19
click at [92, 249] on input "**********" at bounding box center [279, 247] width 518 height 23
click at [172, 237] on input "**********" at bounding box center [279, 247] width 518 height 23
type input "**********"
click at [806, 239] on button "Filtrar" at bounding box center [823, 248] width 35 height 19
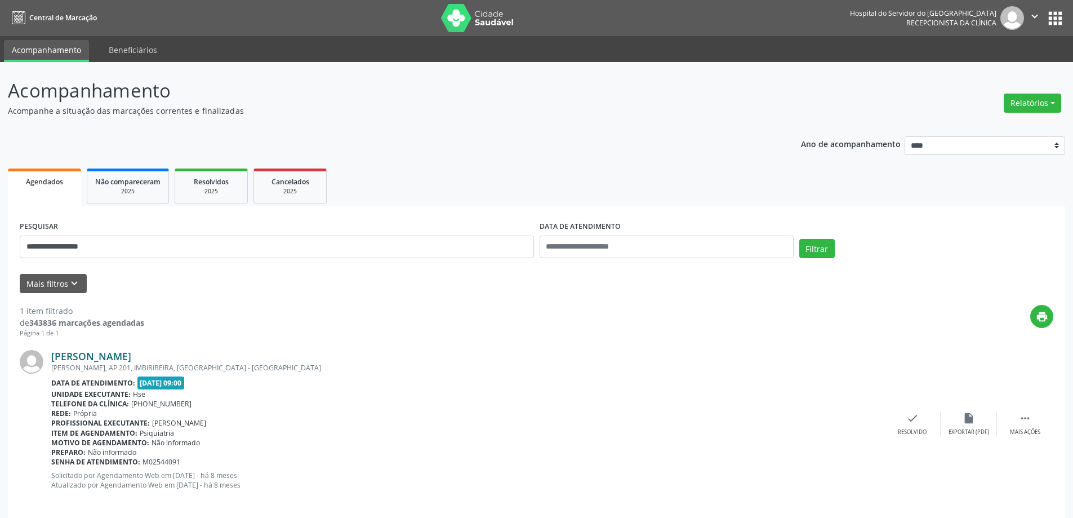
click at [131, 361] on link "[PERSON_NAME]" at bounding box center [91, 356] width 80 height 12
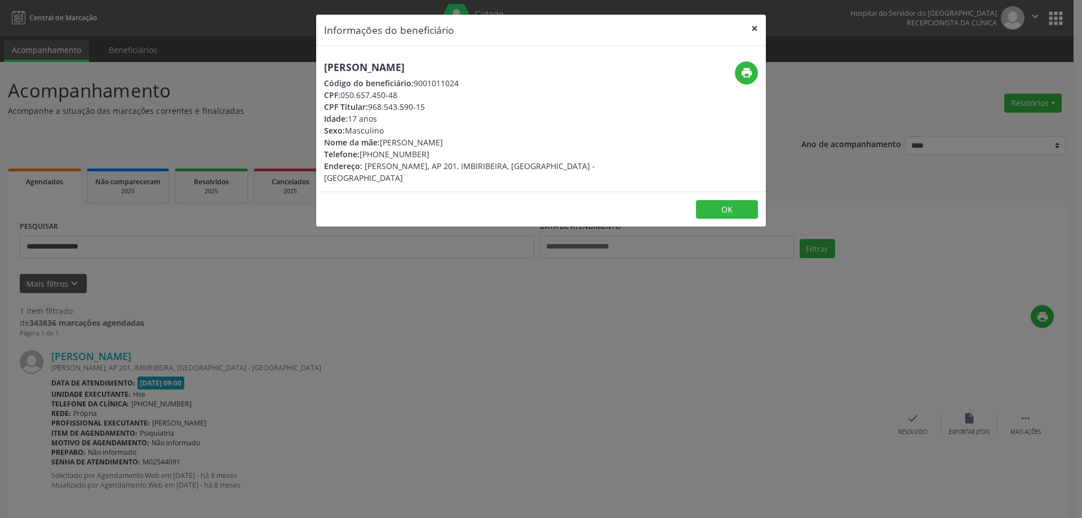
click at [756, 28] on button "×" at bounding box center [754, 29] width 23 height 28
